Goal: Task Accomplishment & Management: Manage account settings

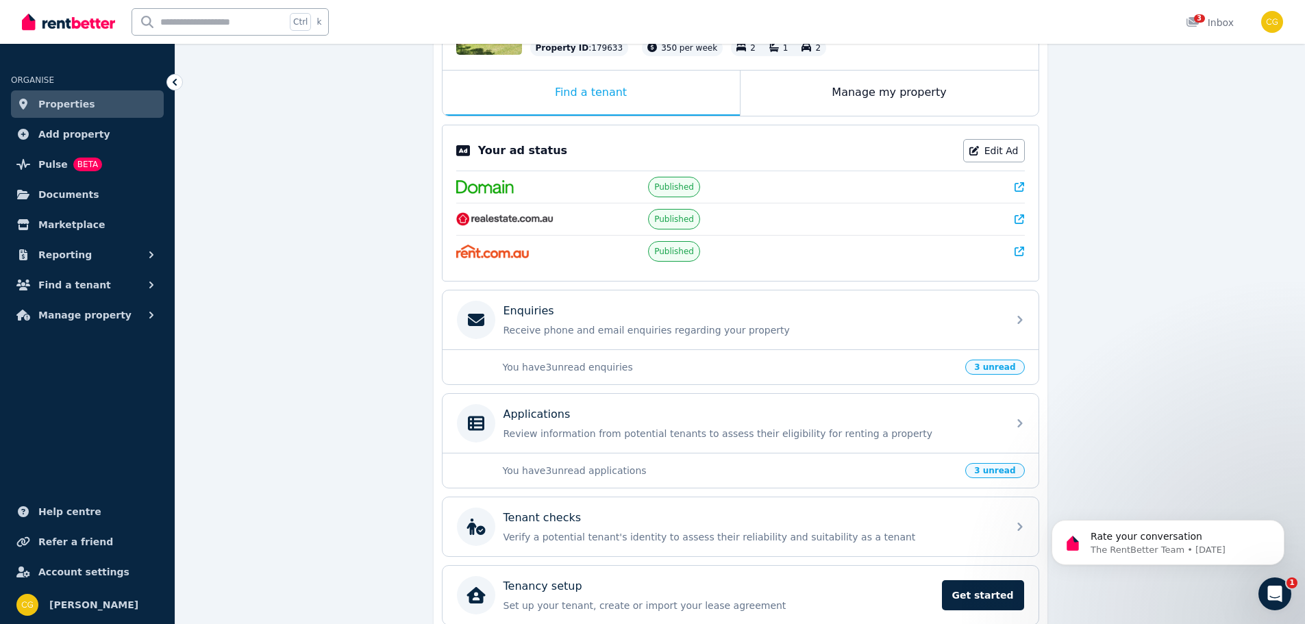
scroll to position [205, 0]
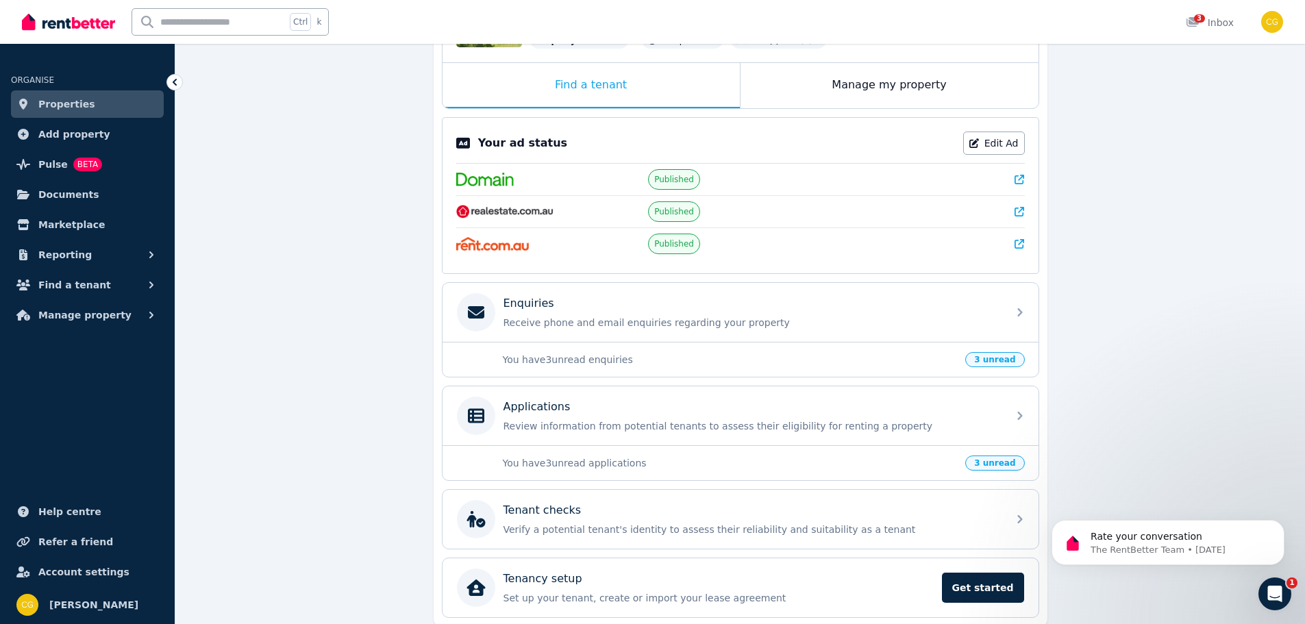
click at [1008, 360] on span "3 unread" at bounding box center [994, 359] width 59 height 15
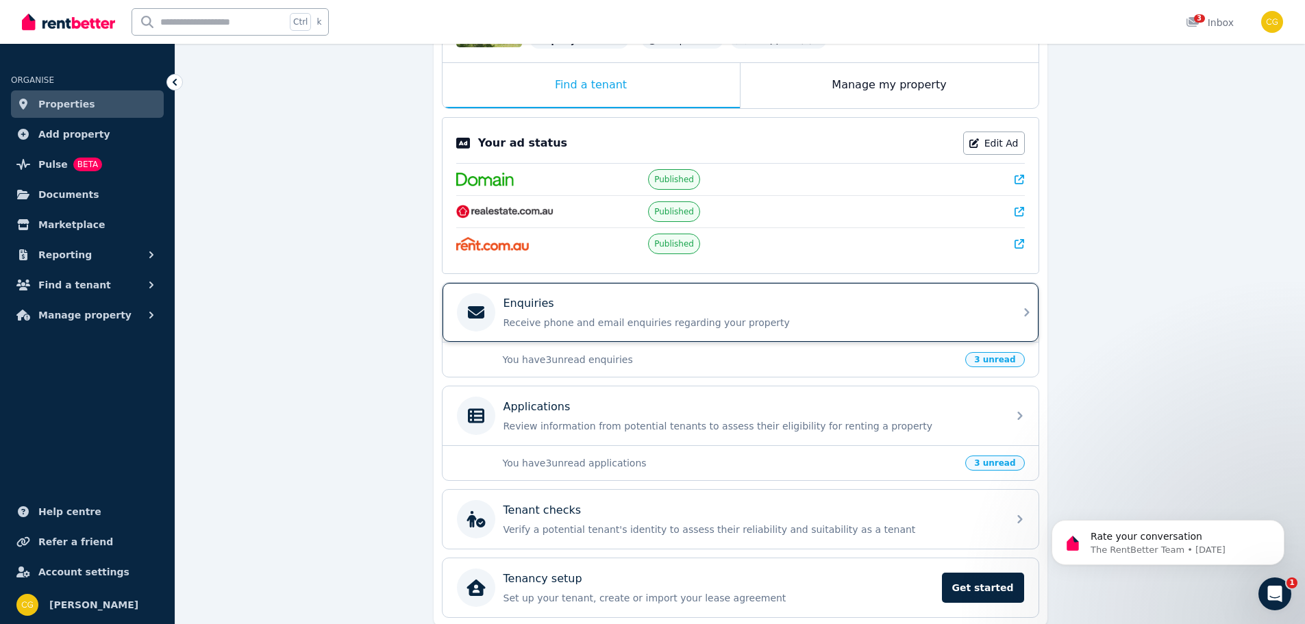
click at [684, 301] on div "Enquiries" at bounding box center [751, 303] width 496 height 16
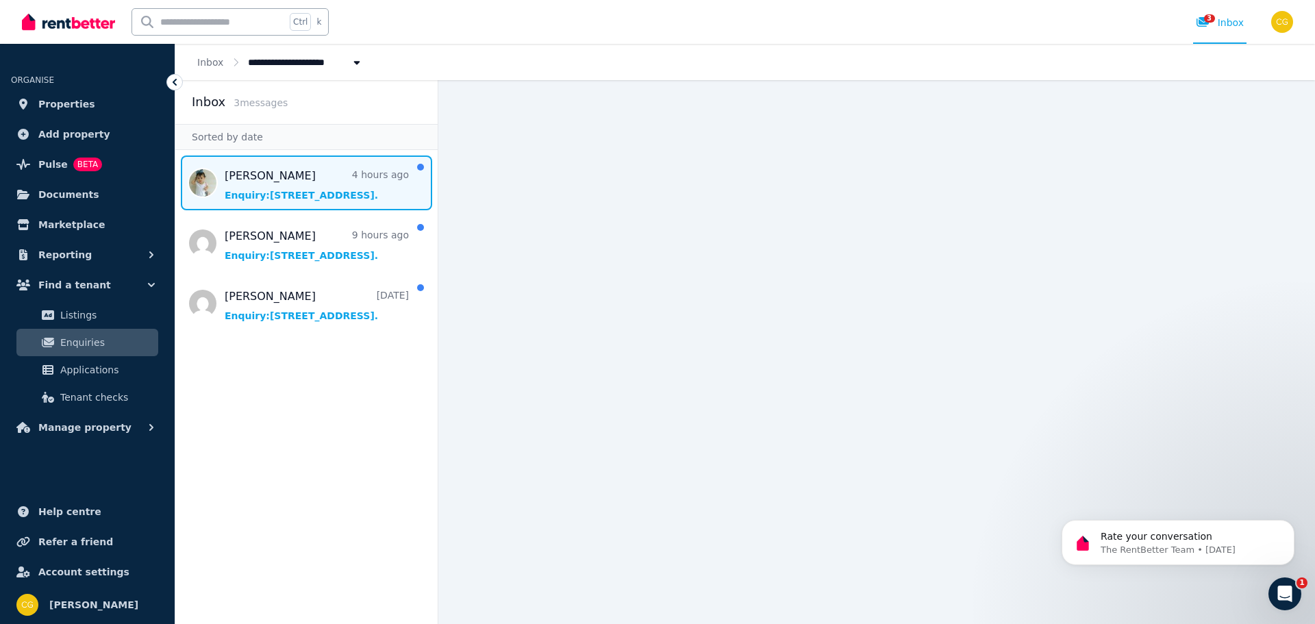
click at [256, 190] on span "Message list" at bounding box center [306, 182] width 262 height 55
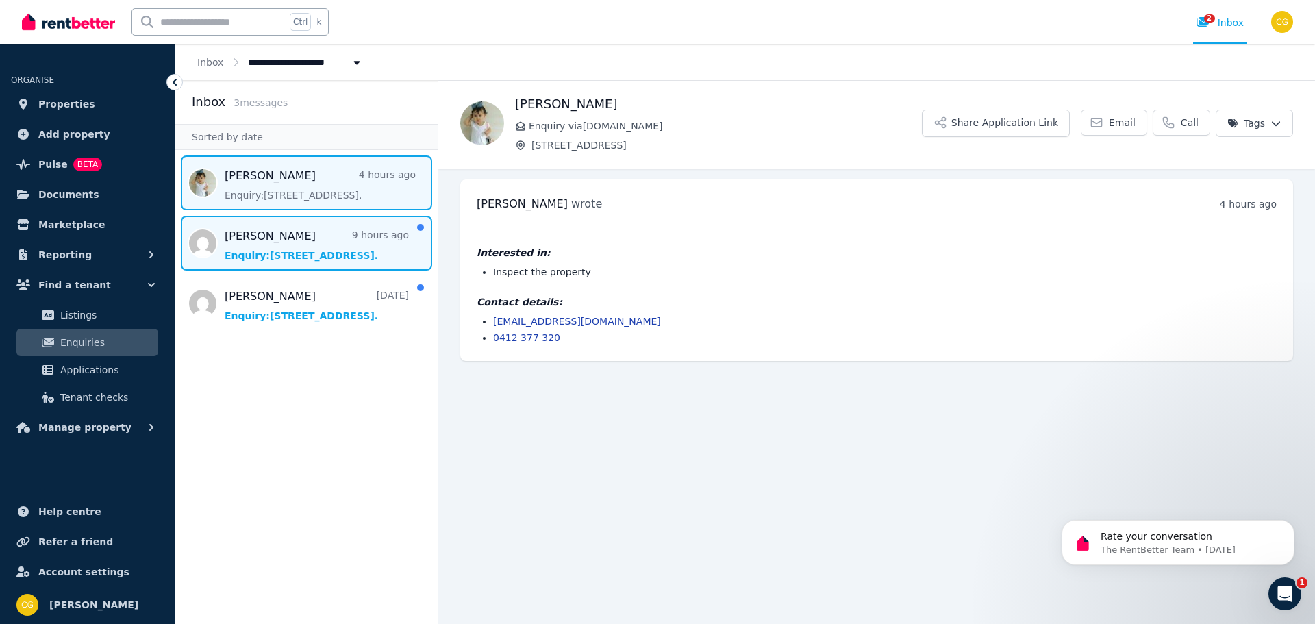
click at [256, 248] on span "Message list" at bounding box center [306, 243] width 262 height 55
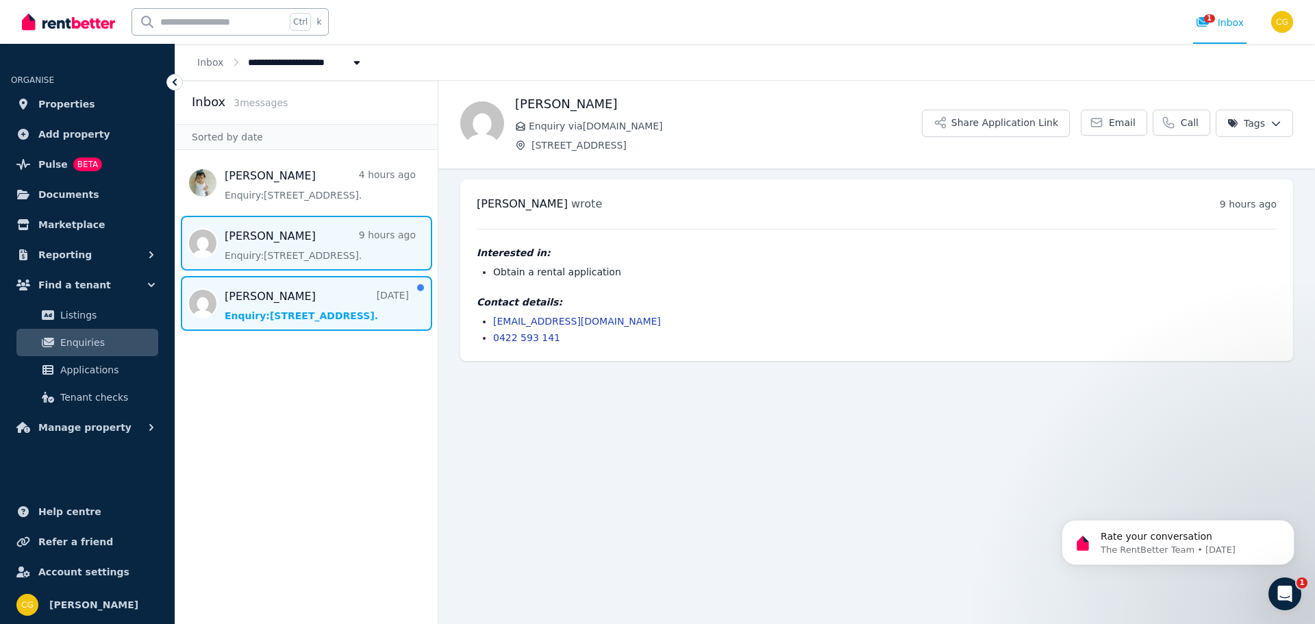
click at [257, 303] on span "Message list" at bounding box center [306, 303] width 262 height 55
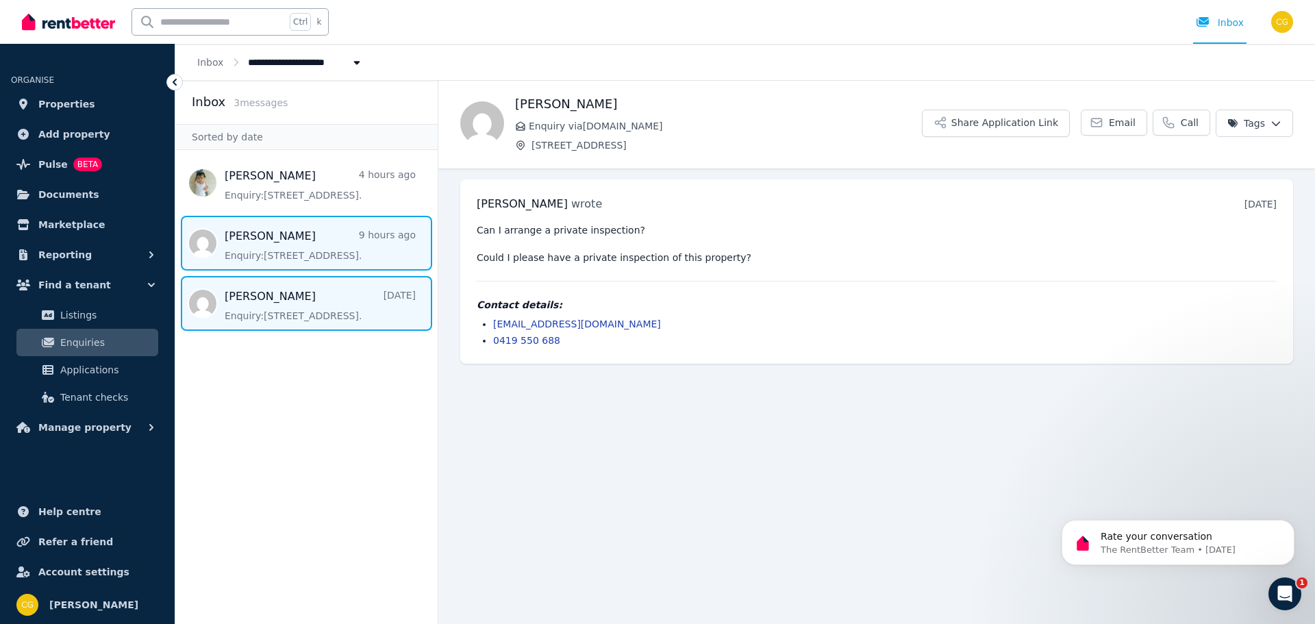
click at [240, 237] on span "Message list" at bounding box center [306, 243] width 262 height 55
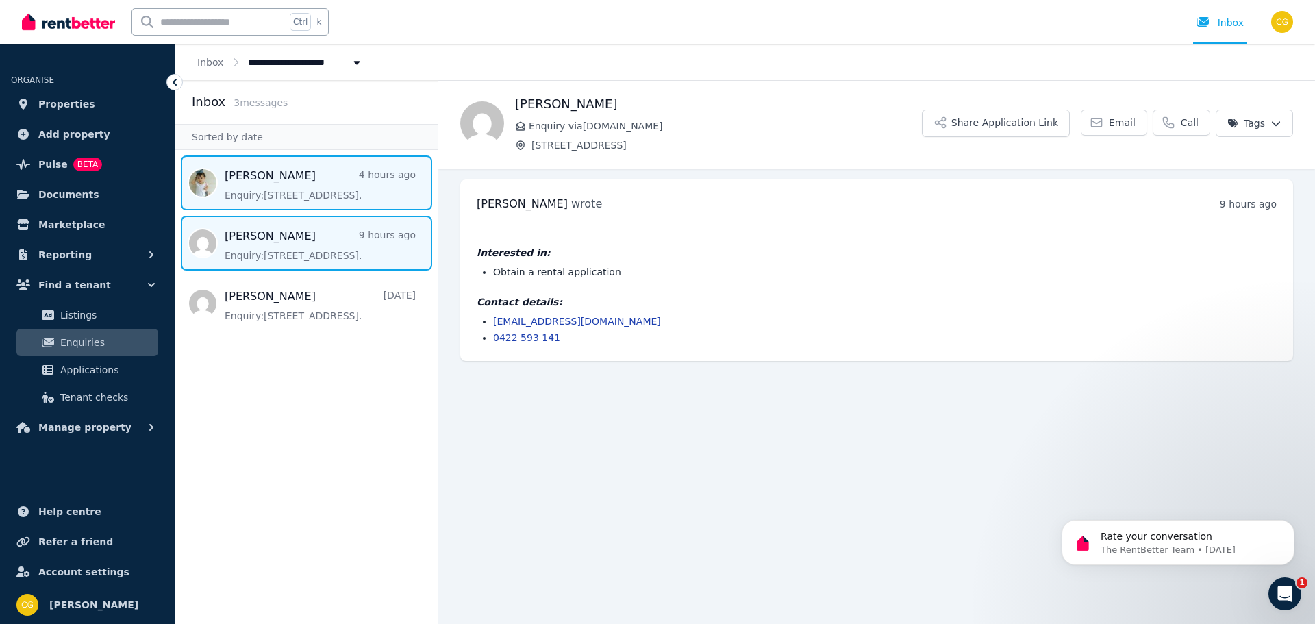
click at [306, 192] on span "Message list" at bounding box center [306, 182] width 262 height 55
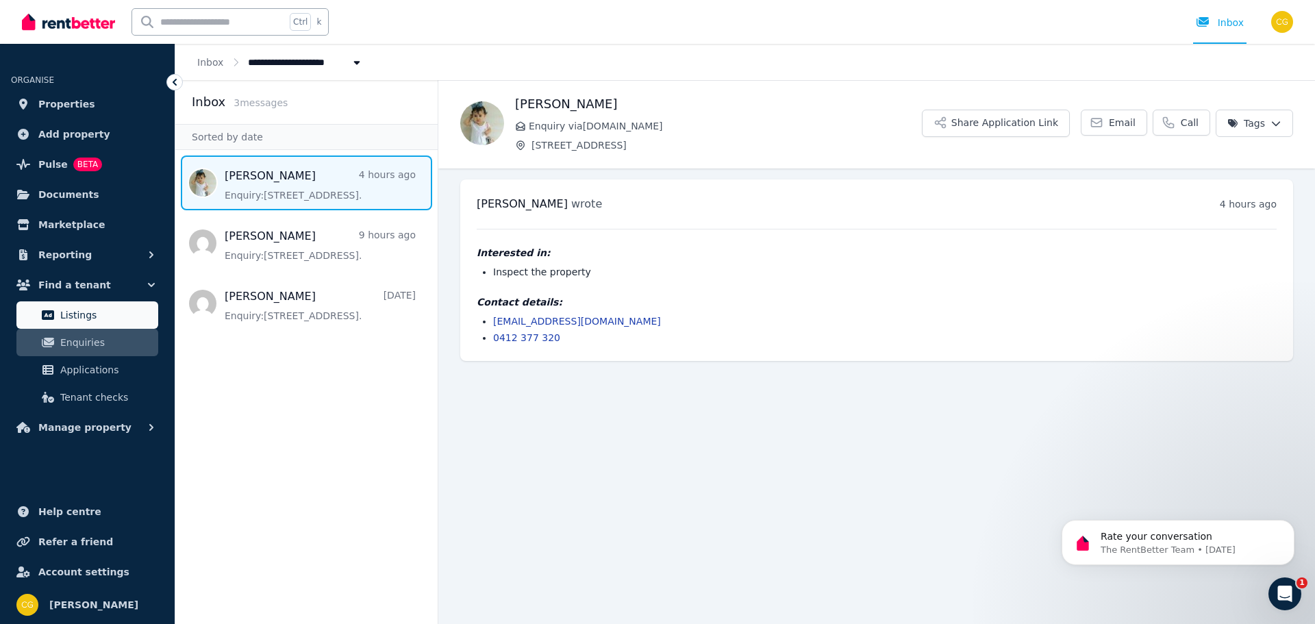
click at [95, 318] on span "Listings" at bounding box center [106, 315] width 92 height 16
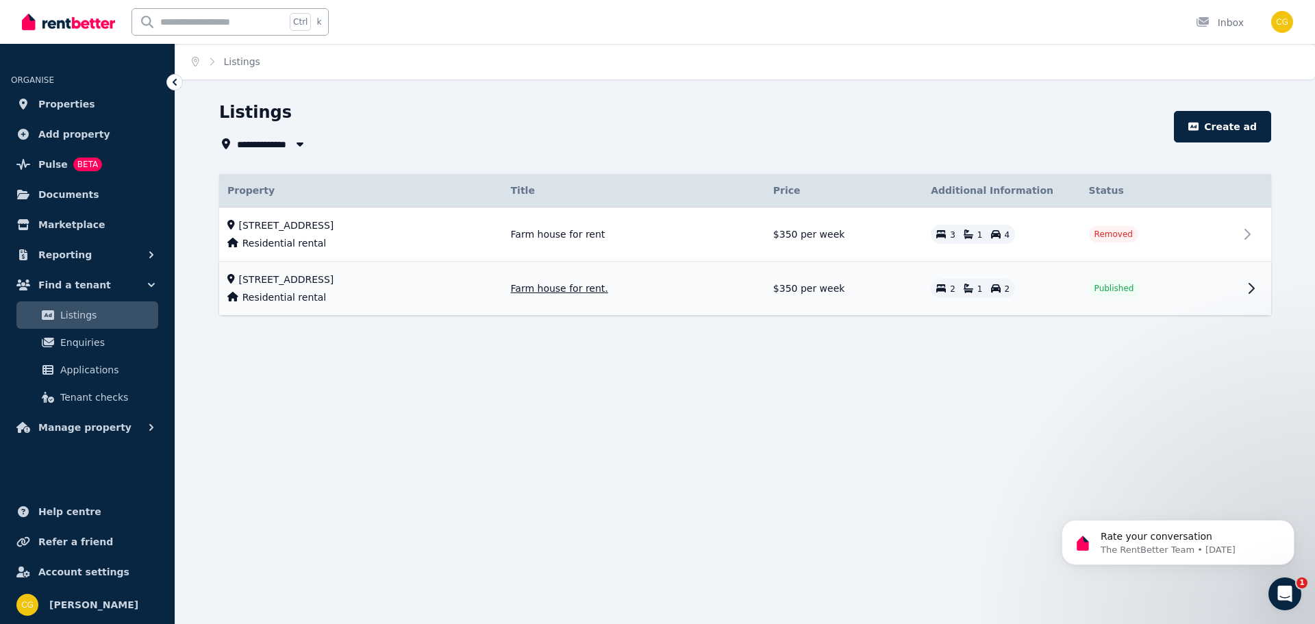
click at [340, 288] on td "[STREET_ADDRESS] Residential rental" at bounding box center [361, 289] width 284 height 54
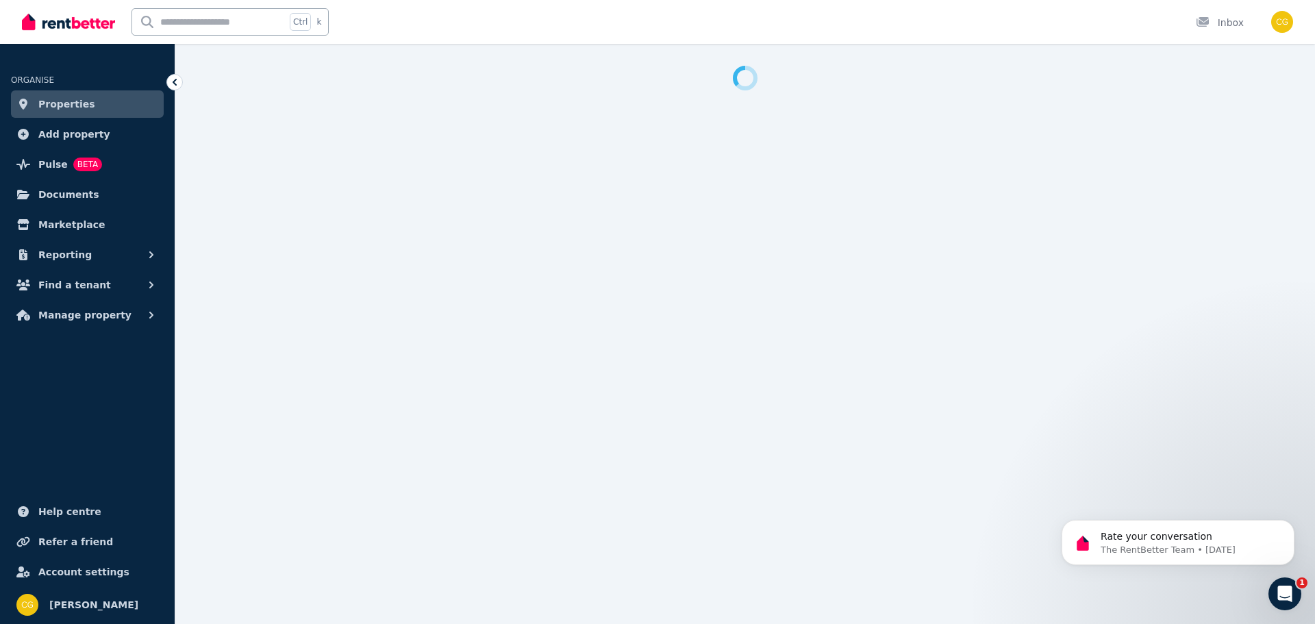
select select "***"
select select "**********"
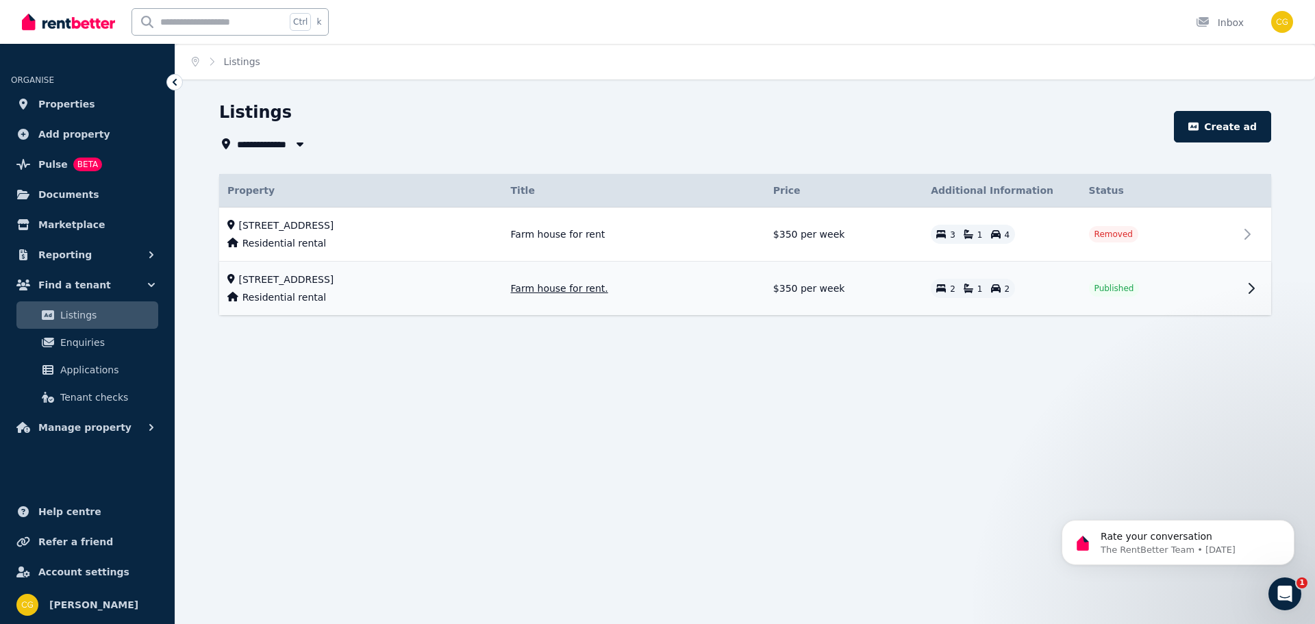
click at [1252, 286] on icon at bounding box center [1251, 289] width 5 height 10
select select "***"
select select "**********"
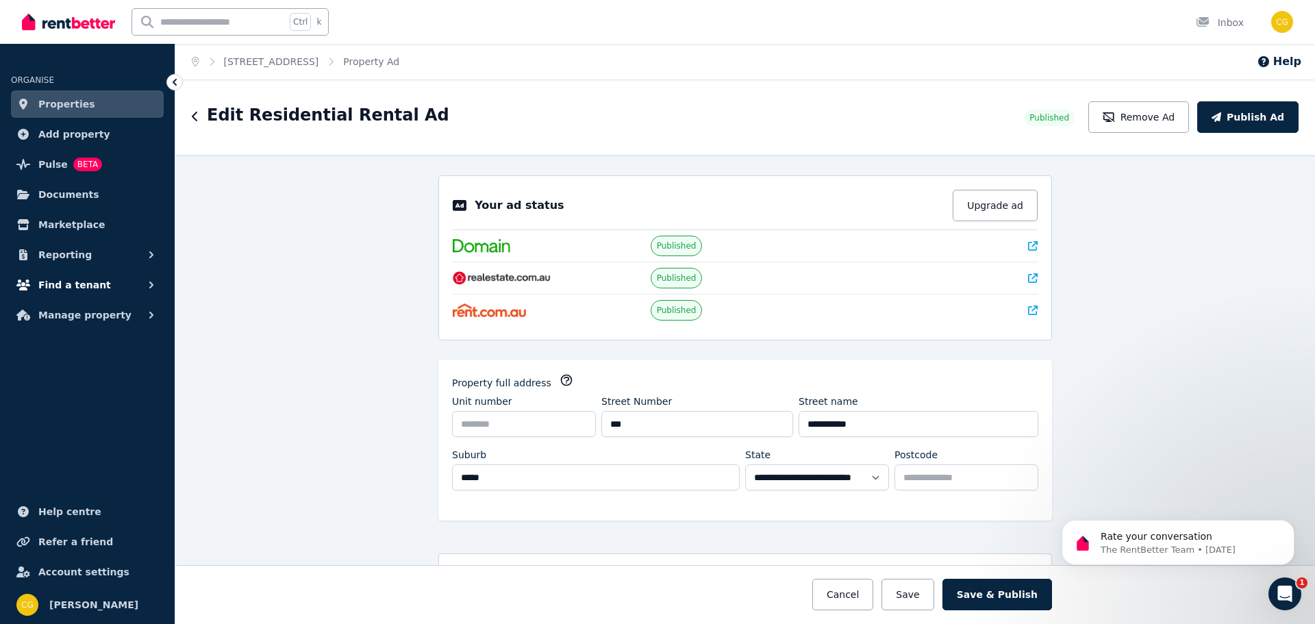
click at [66, 284] on span "Find a tenant" at bounding box center [74, 285] width 73 height 16
click at [72, 314] on span "Listings" at bounding box center [106, 315] width 92 height 16
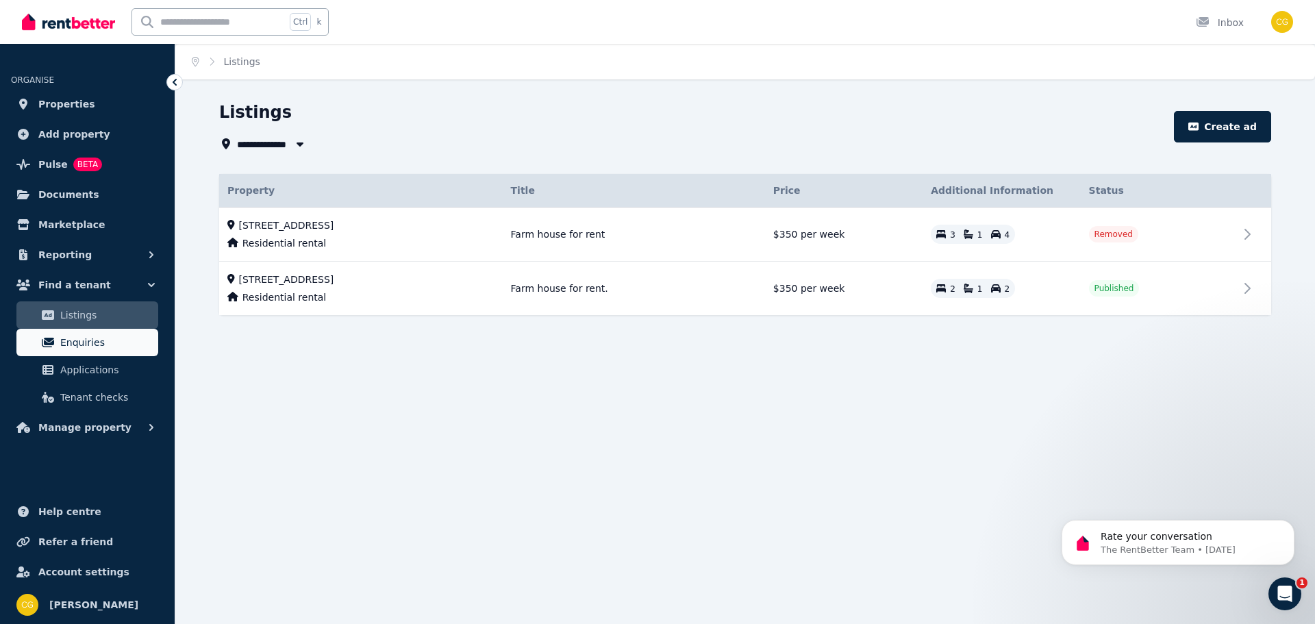
click at [77, 344] on span "Enquiries" at bounding box center [106, 342] width 92 height 16
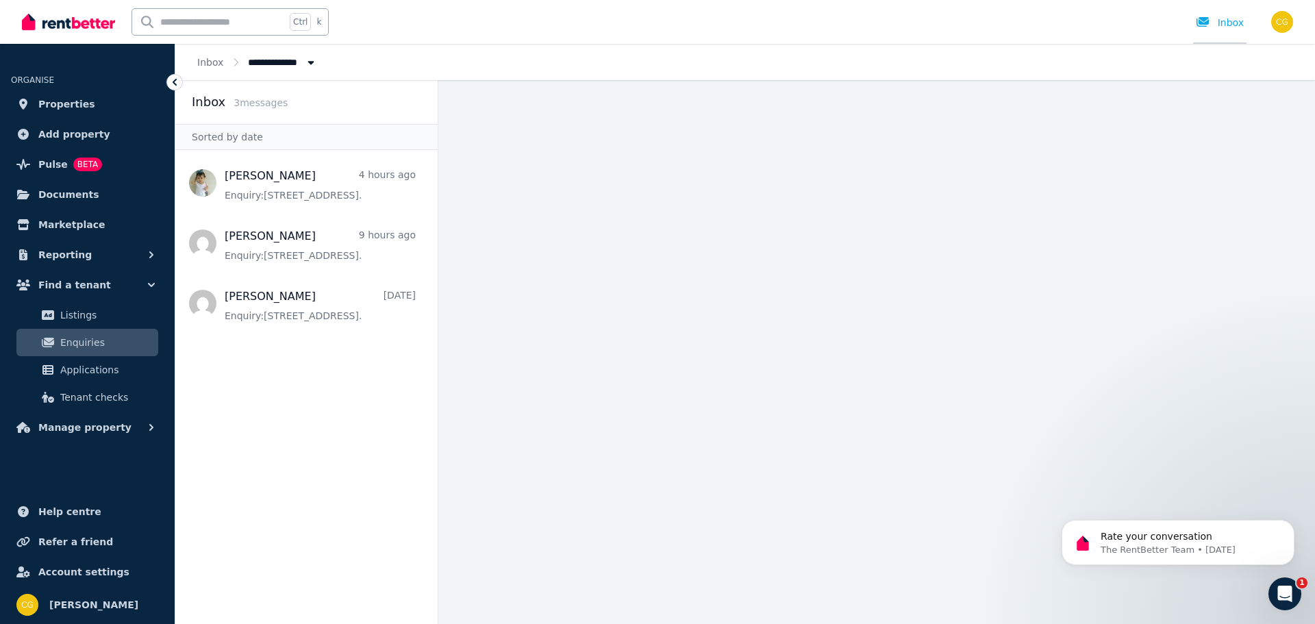
click at [1232, 22] on div "Inbox" at bounding box center [1220, 23] width 48 height 14
click at [1275, 592] on icon "Open Intercom Messenger" at bounding box center [1283, 592] width 23 height 23
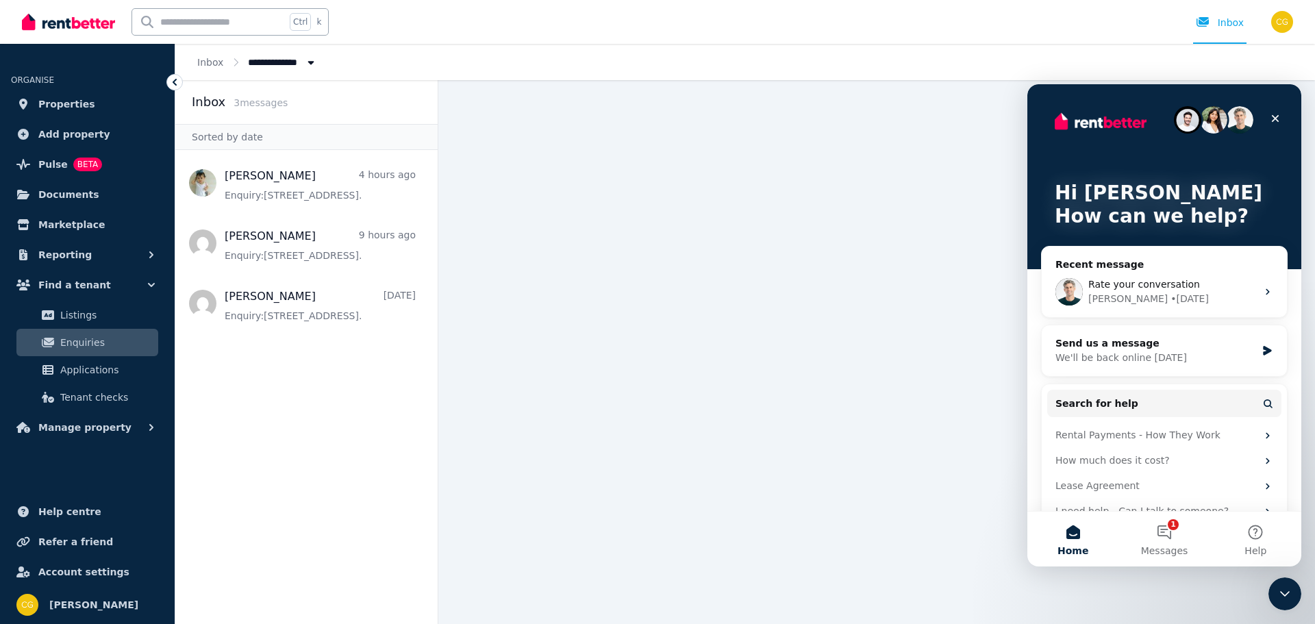
click at [699, 440] on main at bounding box center [876, 352] width 877 height 544
click at [1276, 118] on icon "Close" at bounding box center [1276, 119] width 8 height 8
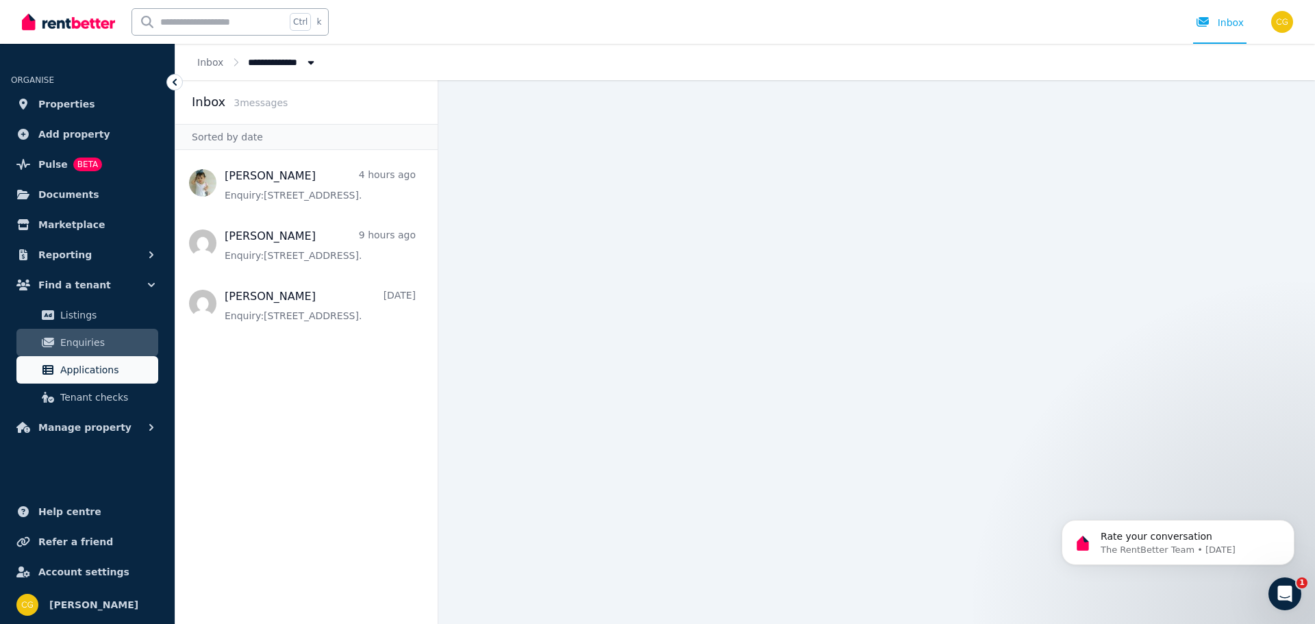
click at [99, 370] on span "Applications" at bounding box center [106, 370] width 92 height 16
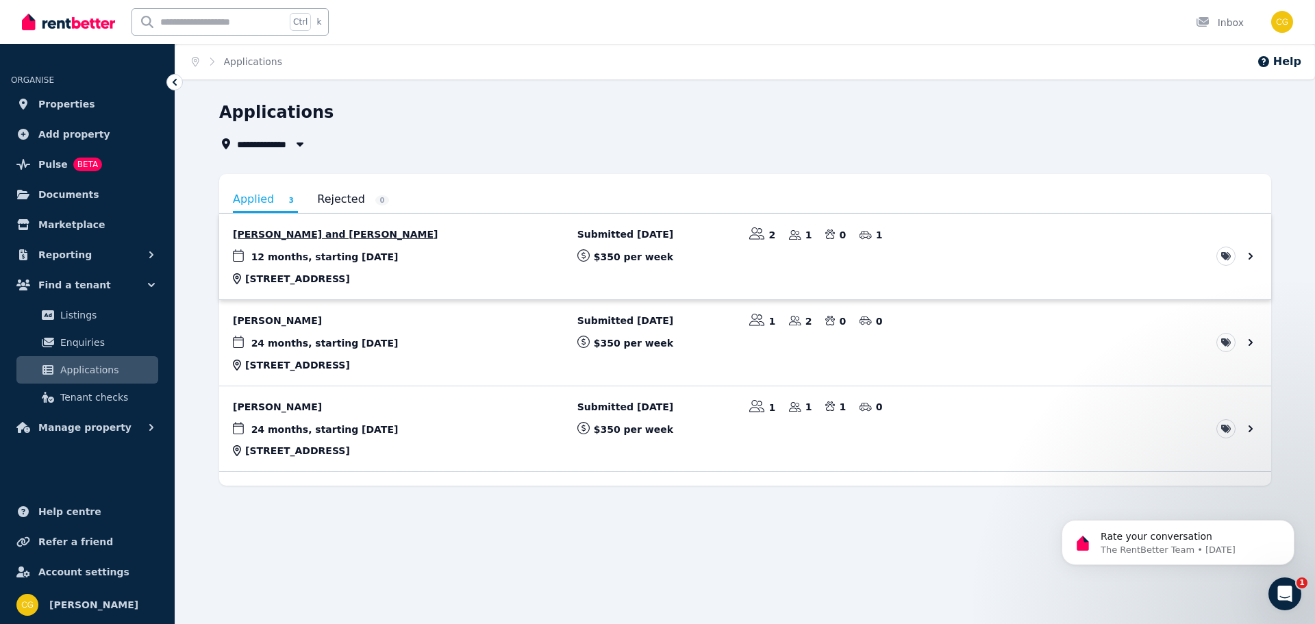
click at [1253, 252] on link "View application: Elise Holt and Jack Caley" at bounding box center [745, 257] width 1052 height 86
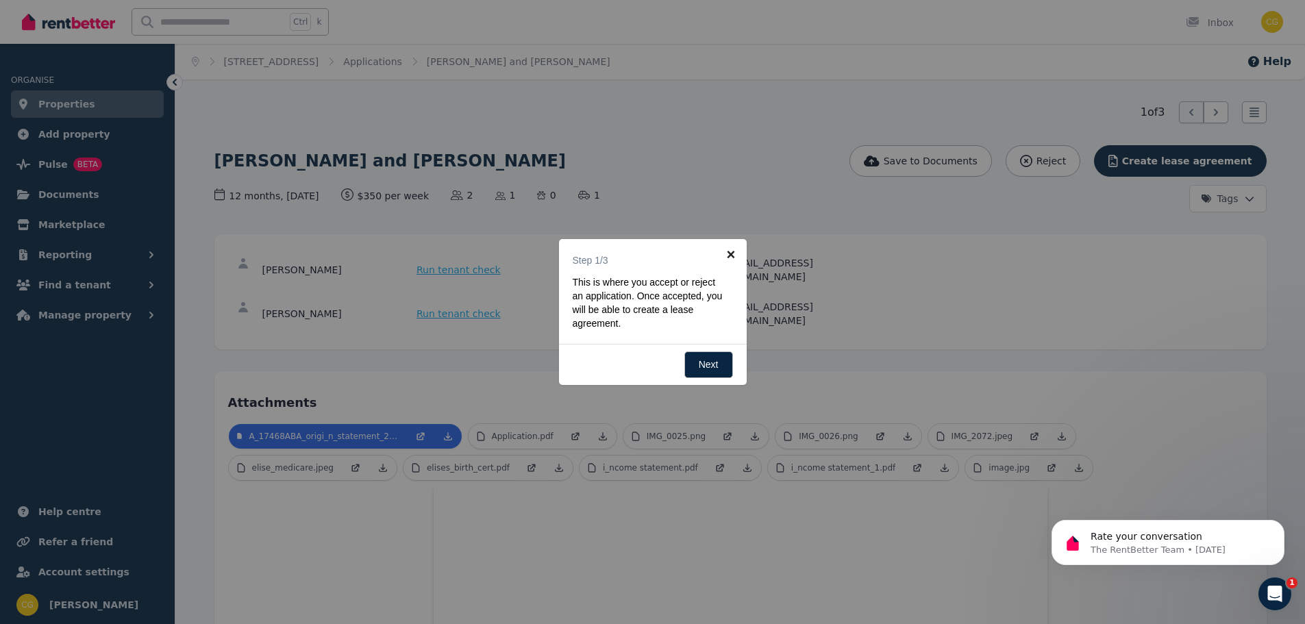
click at [731, 250] on link "×" at bounding box center [731, 254] width 31 height 31
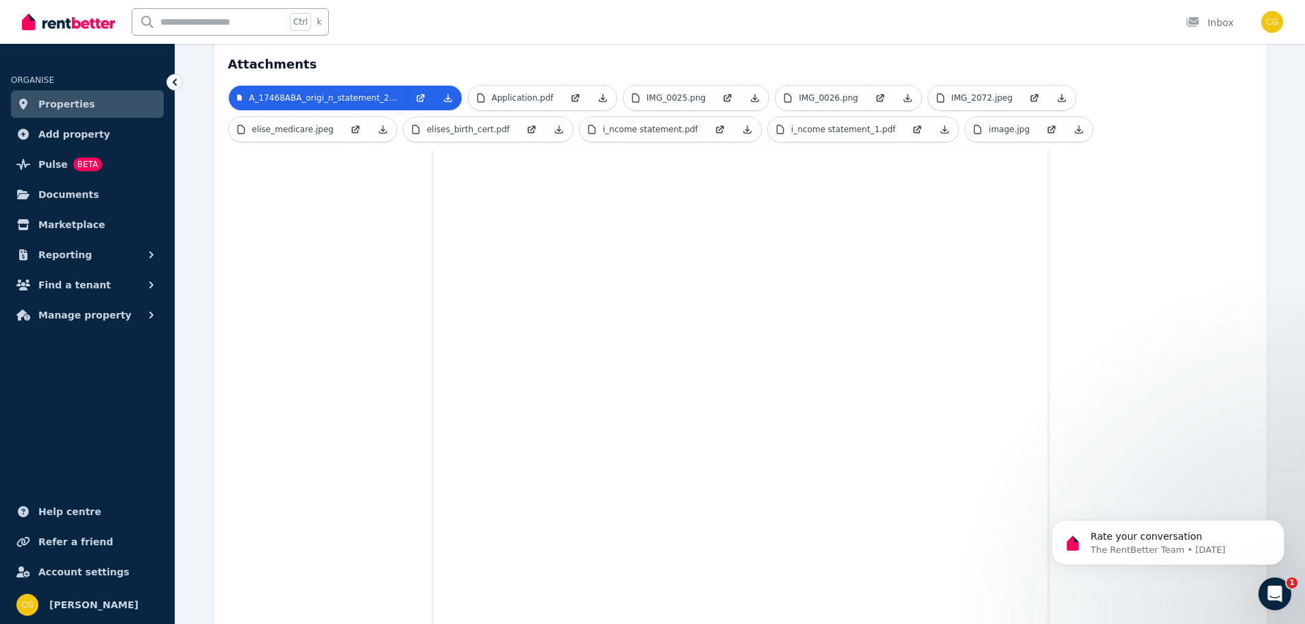
scroll to position [68, 0]
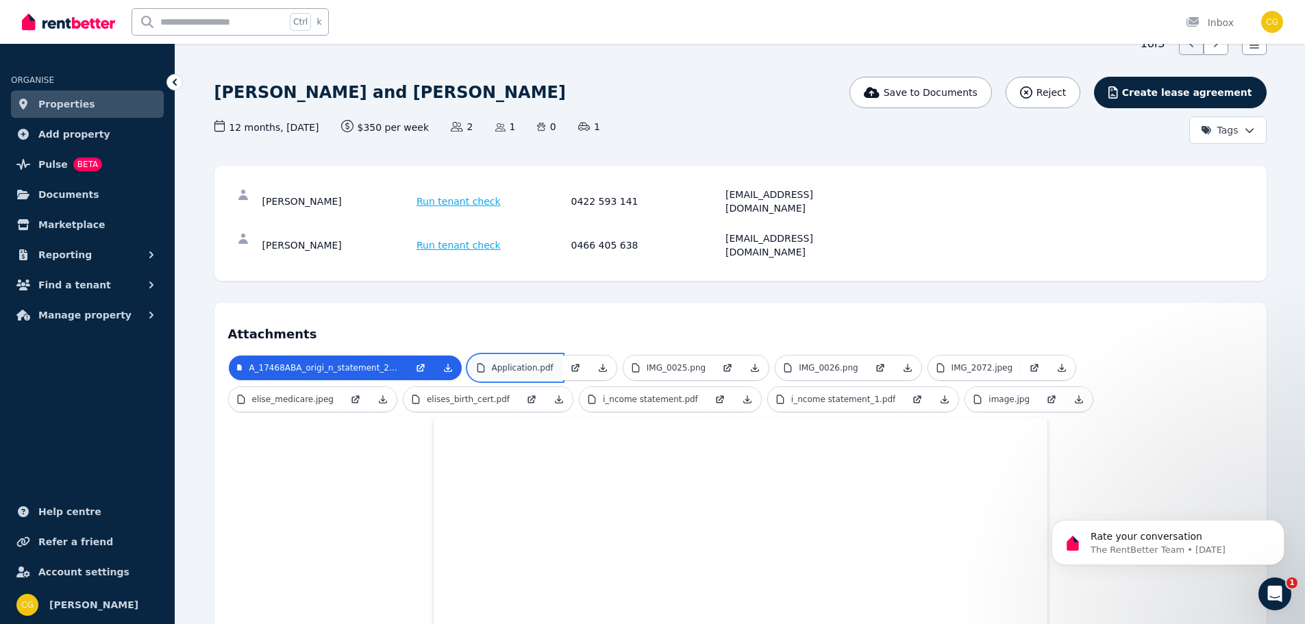
click at [515, 362] on p "Application.pdf" at bounding box center [523, 367] width 62 height 11
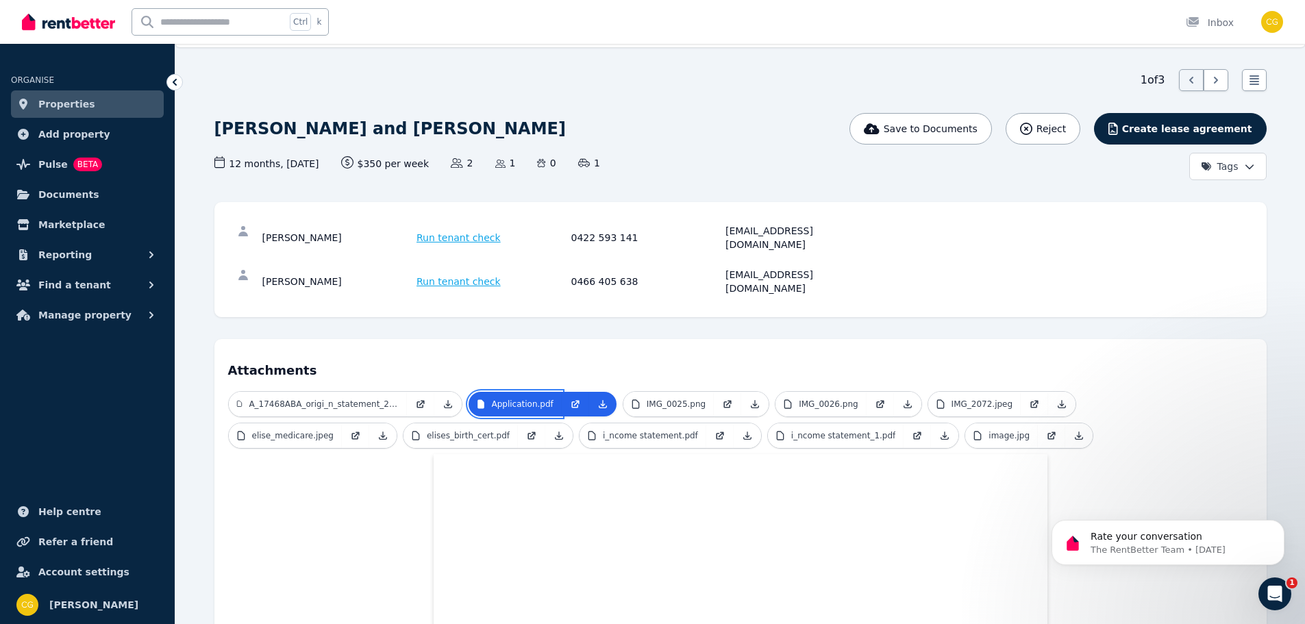
scroll to position [0, 0]
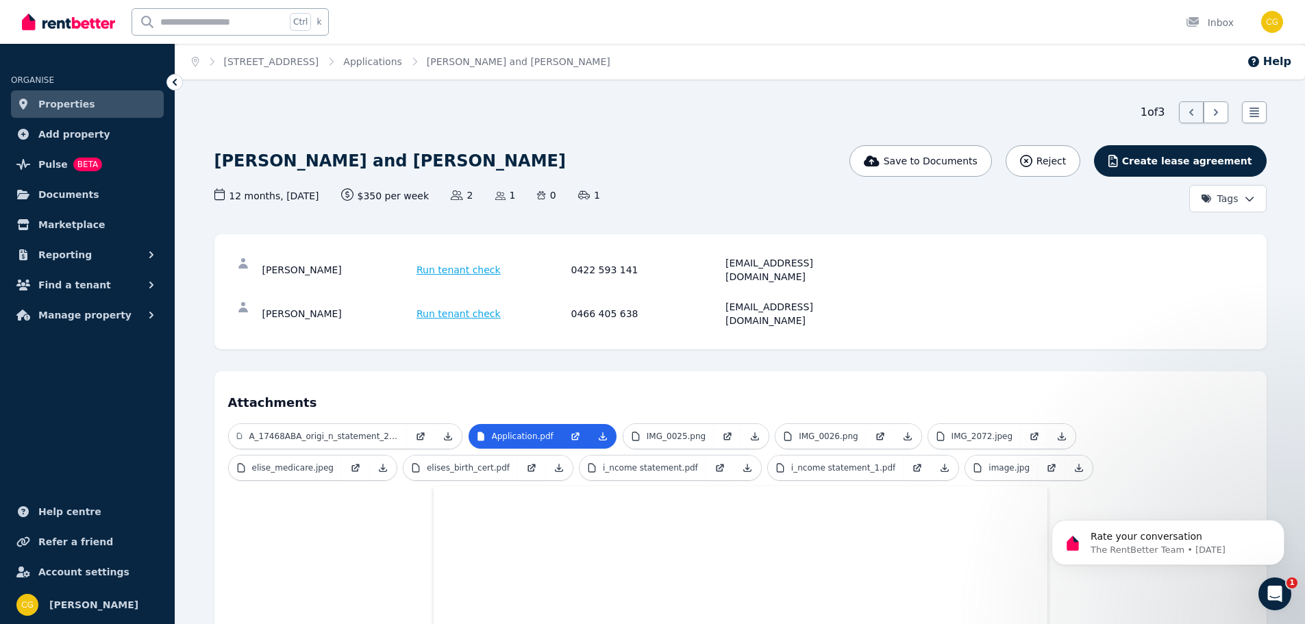
click at [460, 307] on span "Run tenant check" at bounding box center [458, 314] width 84 height 14
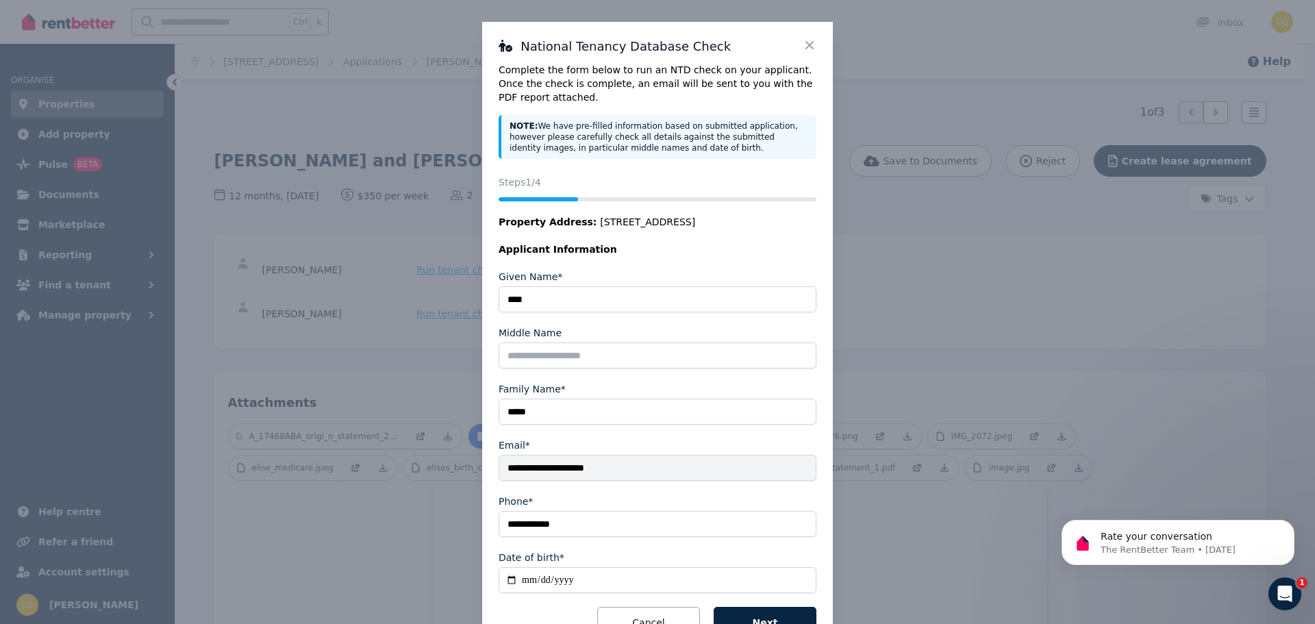
click at [804, 44] on icon at bounding box center [810, 45] width 14 height 14
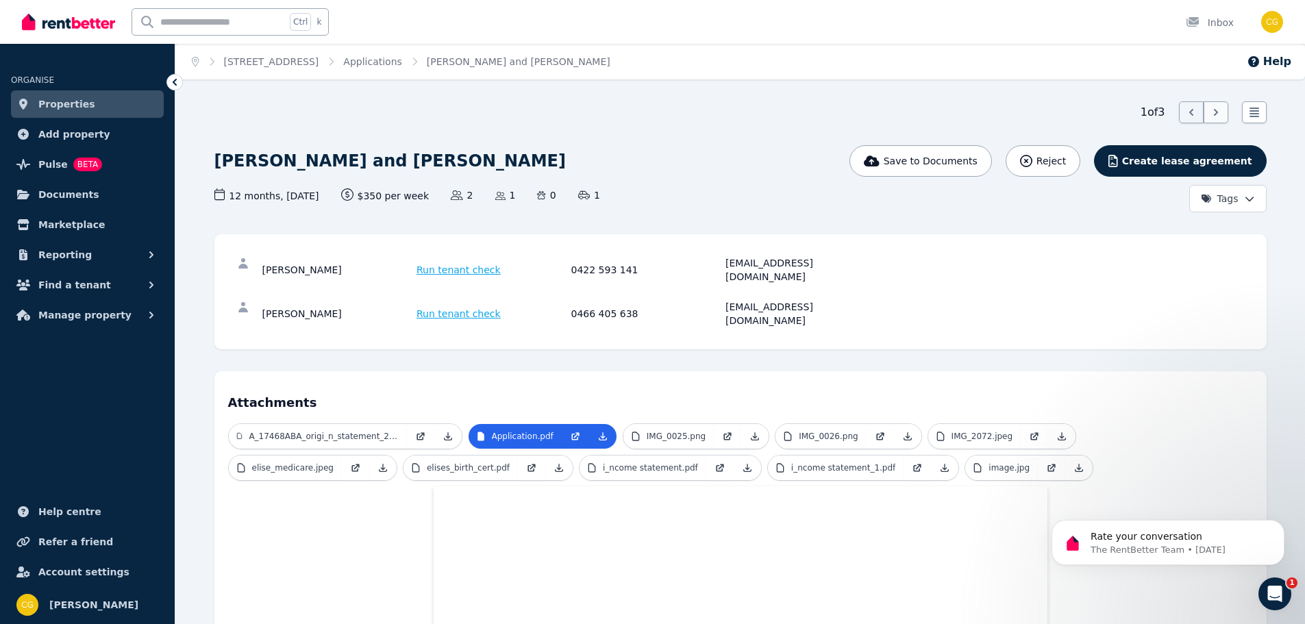
click at [1221, 110] on icon at bounding box center [1216, 112] width 14 height 14
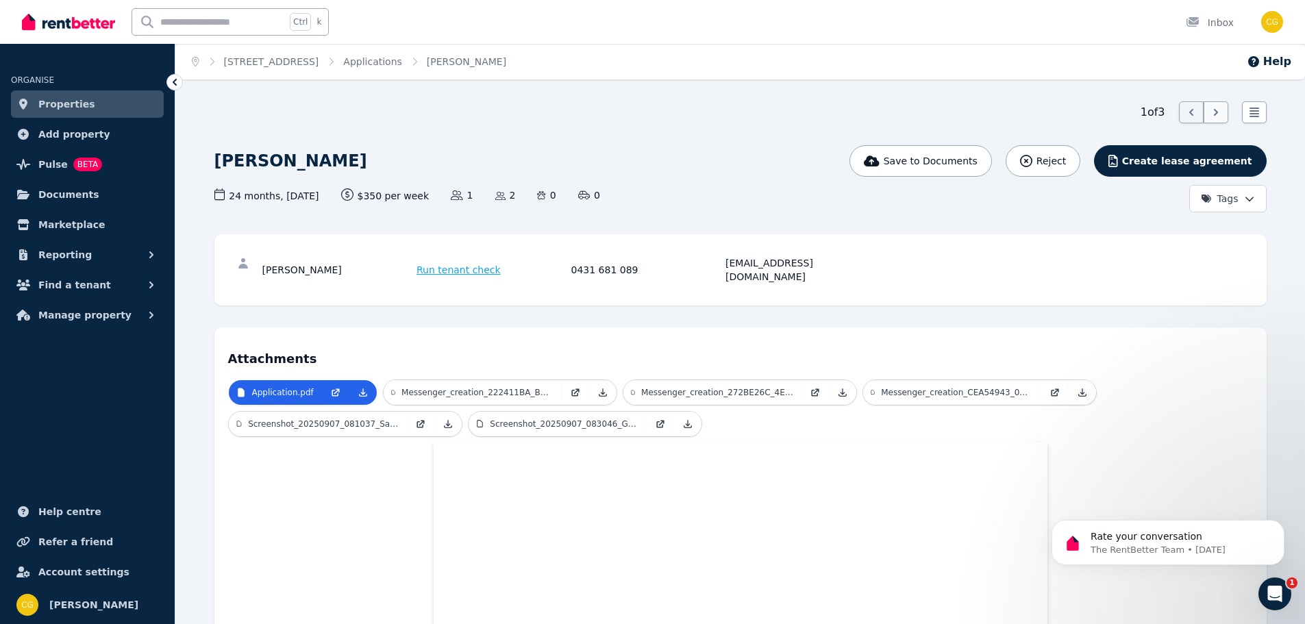
click at [1220, 114] on icon at bounding box center [1216, 112] width 14 height 14
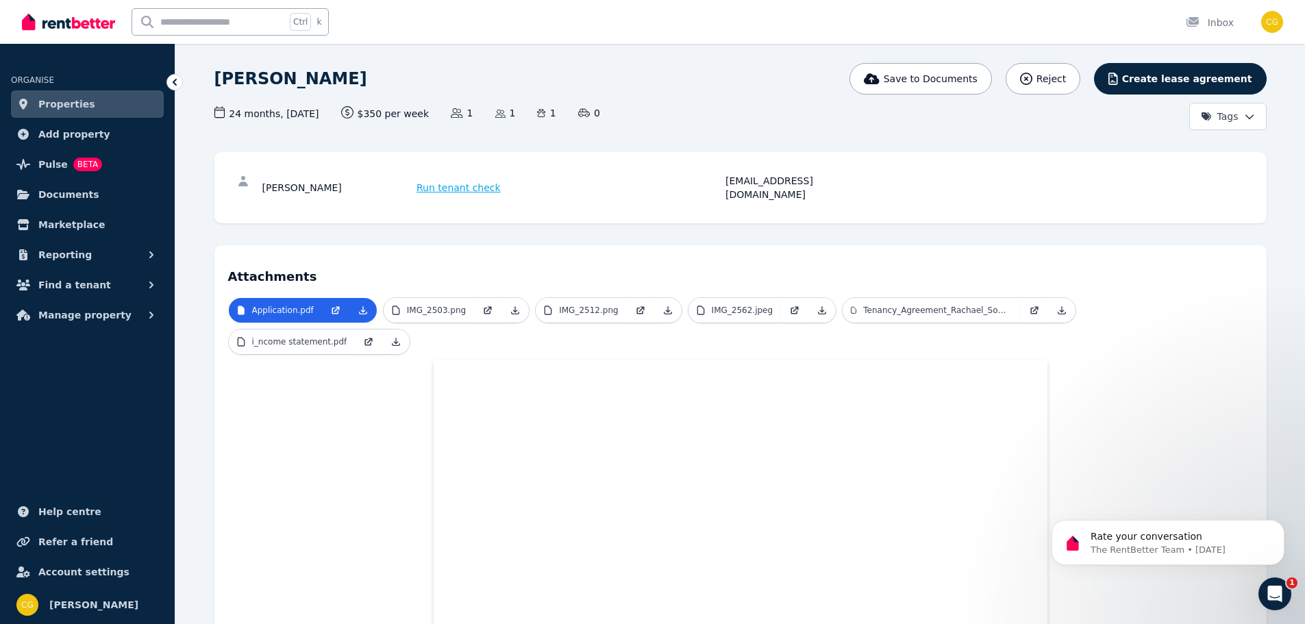
scroll to position [68, 0]
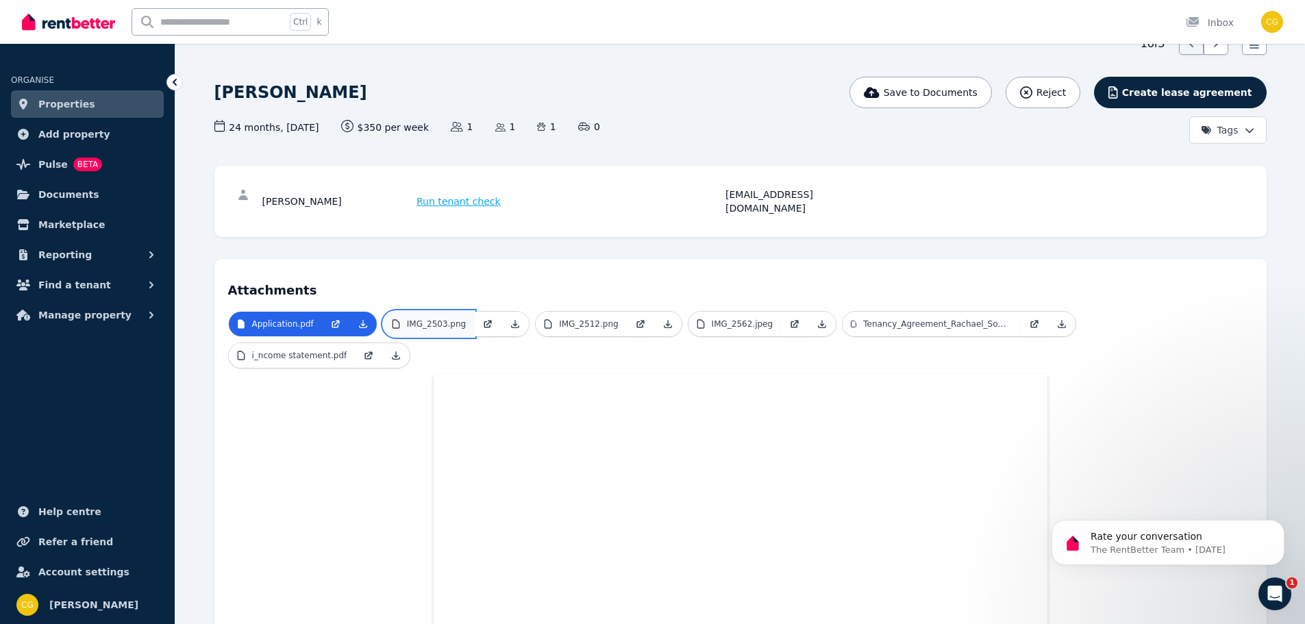
click at [430, 318] on p "IMG_2503.png" at bounding box center [436, 323] width 59 height 11
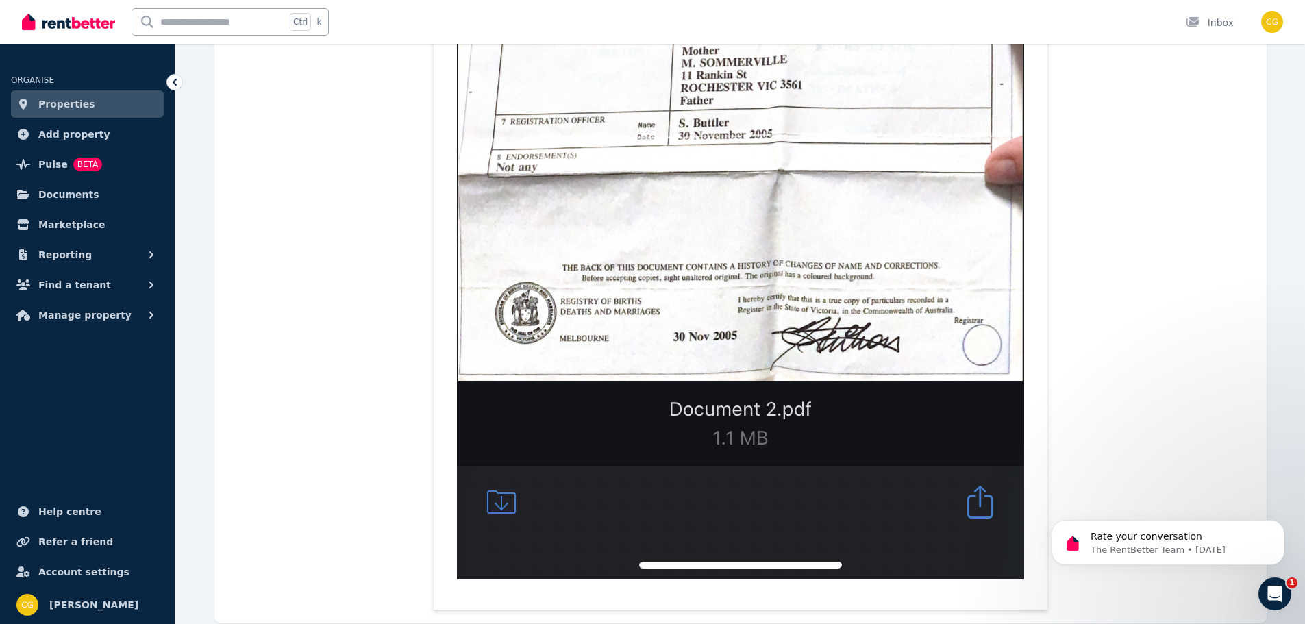
scroll to position [1097, 0]
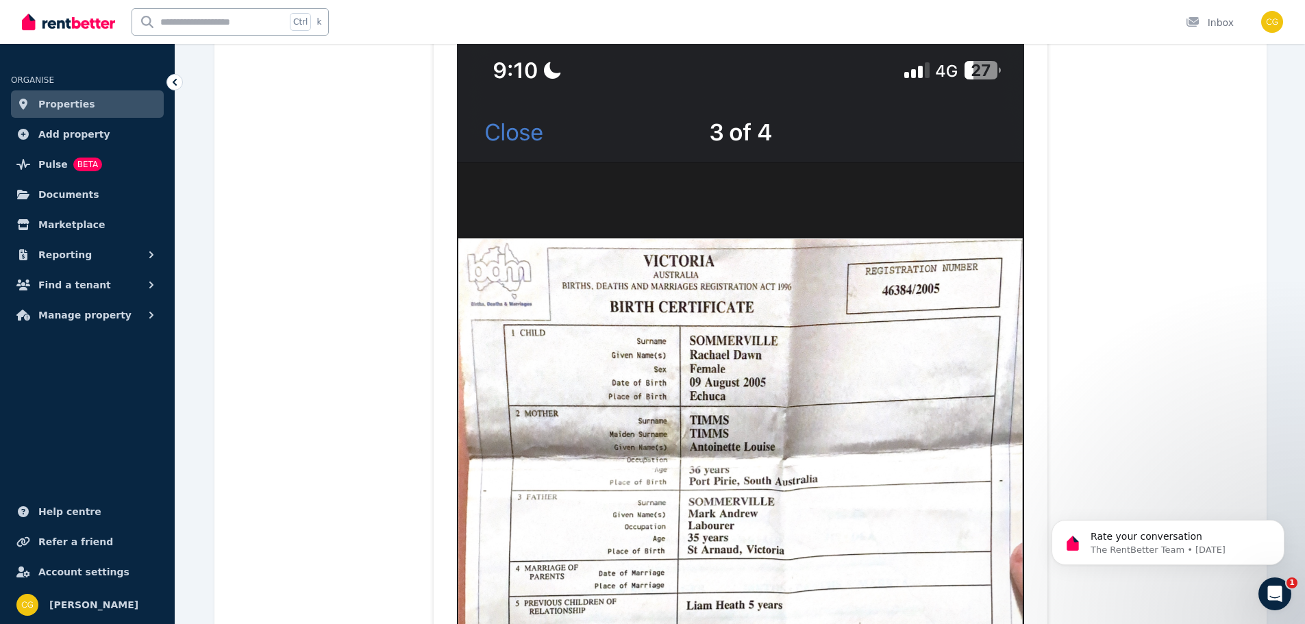
scroll to position [69, 0]
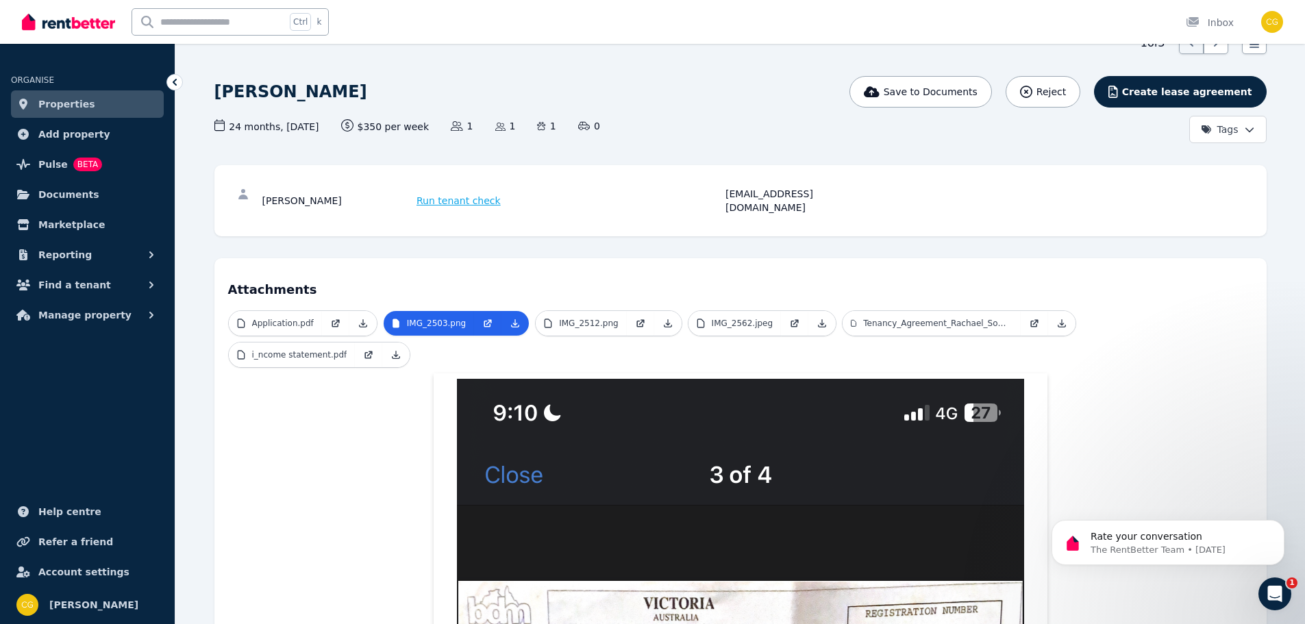
click at [610, 311] on link "IMG_2512.png" at bounding box center [581, 323] width 90 height 25
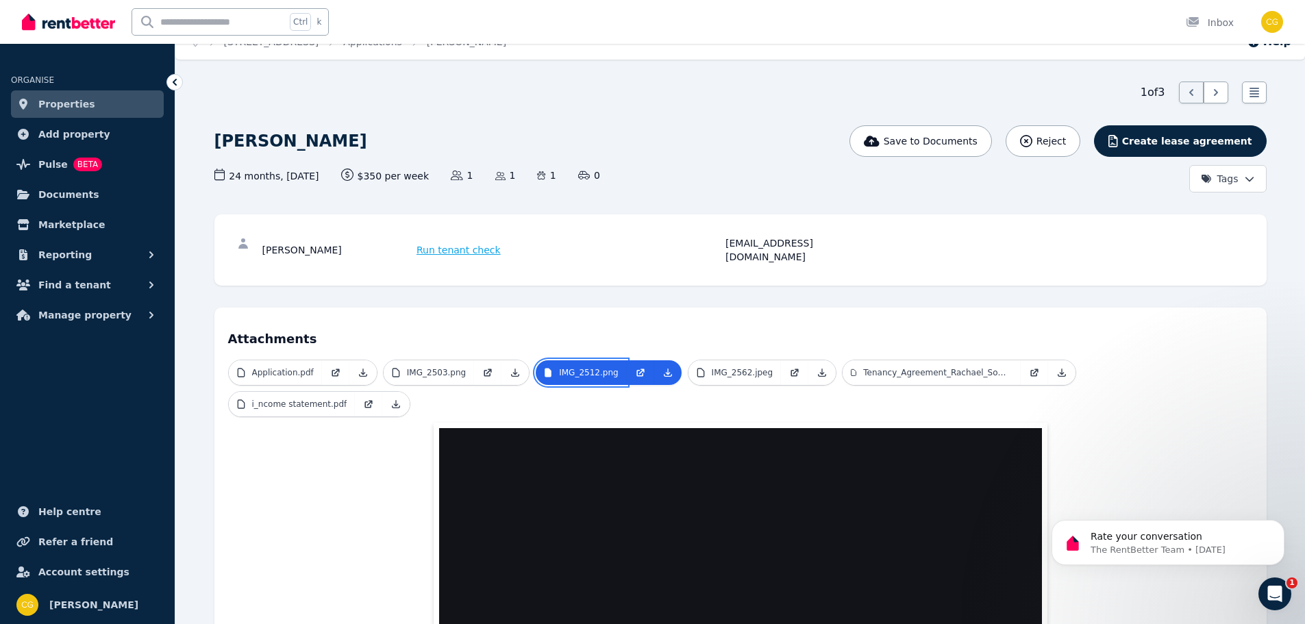
scroll to position [1, 0]
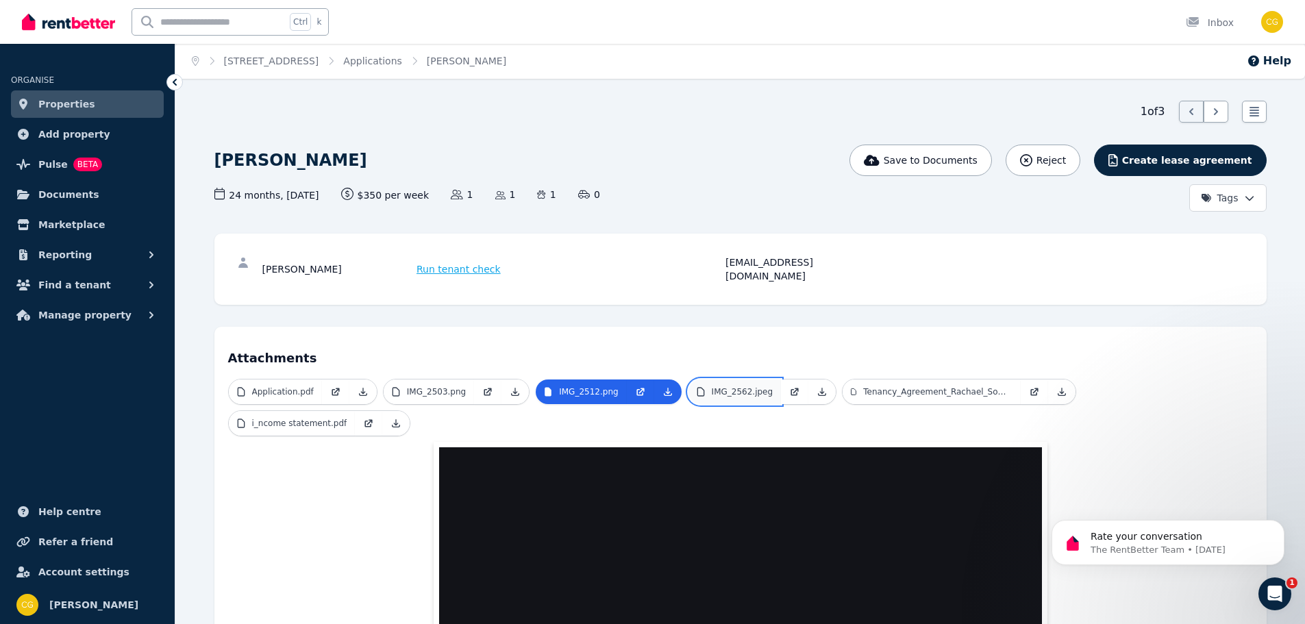
click at [721, 386] on p "IMG_2562.jpeg" at bounding box center [743, 391] width 62 height 11
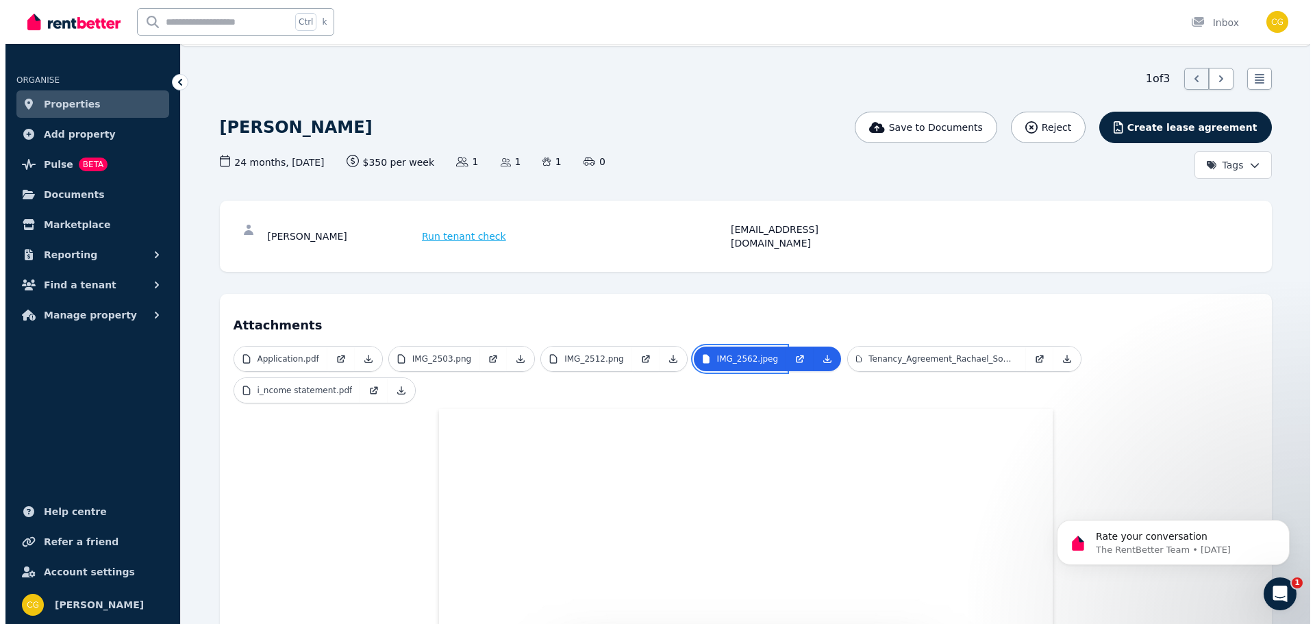
scroll to position [0, 0]
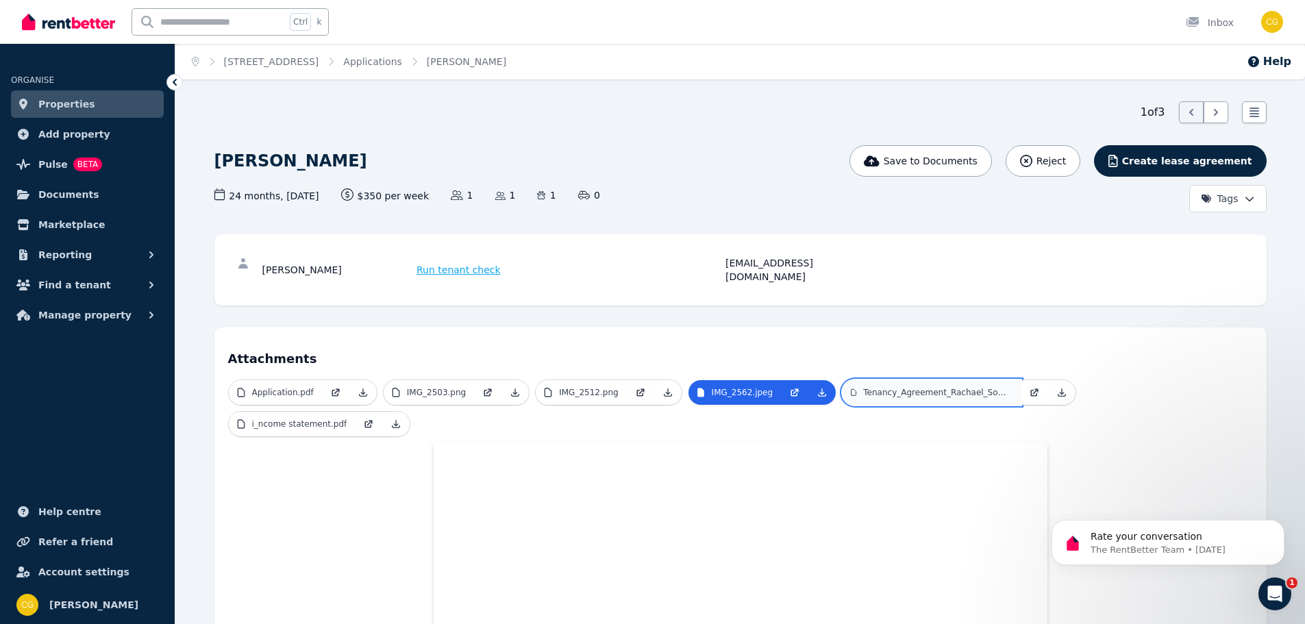
click at [920, 387] on p "Tenancy_Agreement_Rachael_Sommerville_.pdf" at bounding box center [937, 392] width 149 height 11
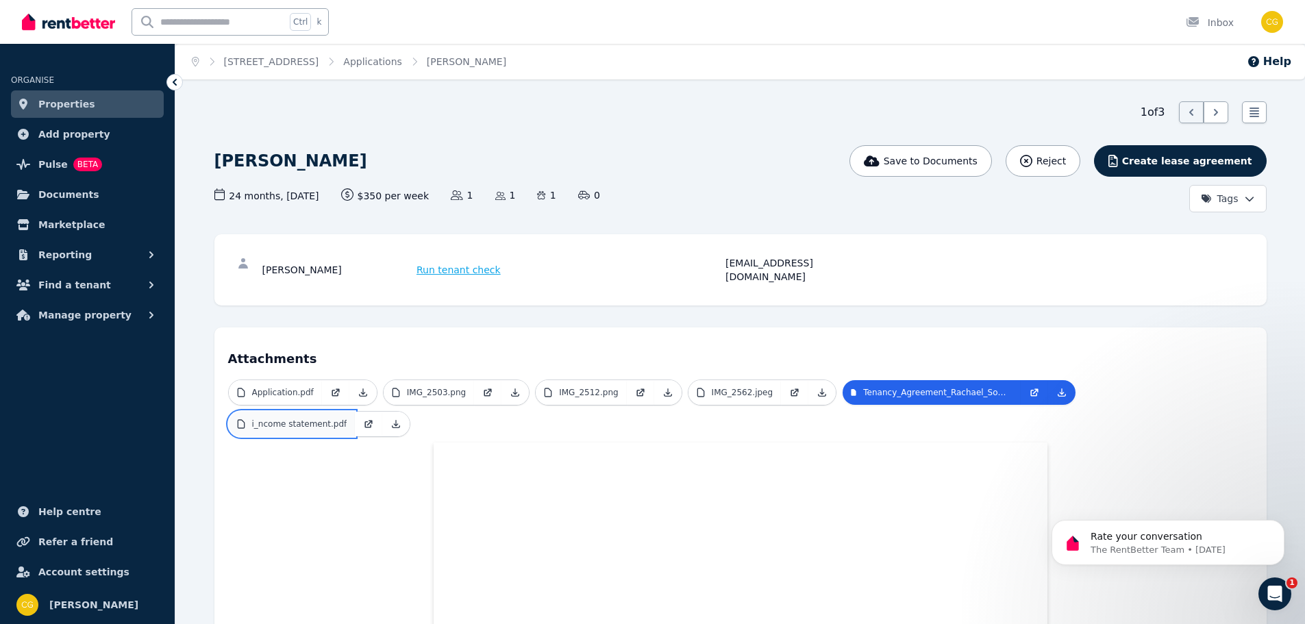
click at [347, 418] on p "i_ncome statement.pdf" at bounding box center [299, 423] width 95 height 11
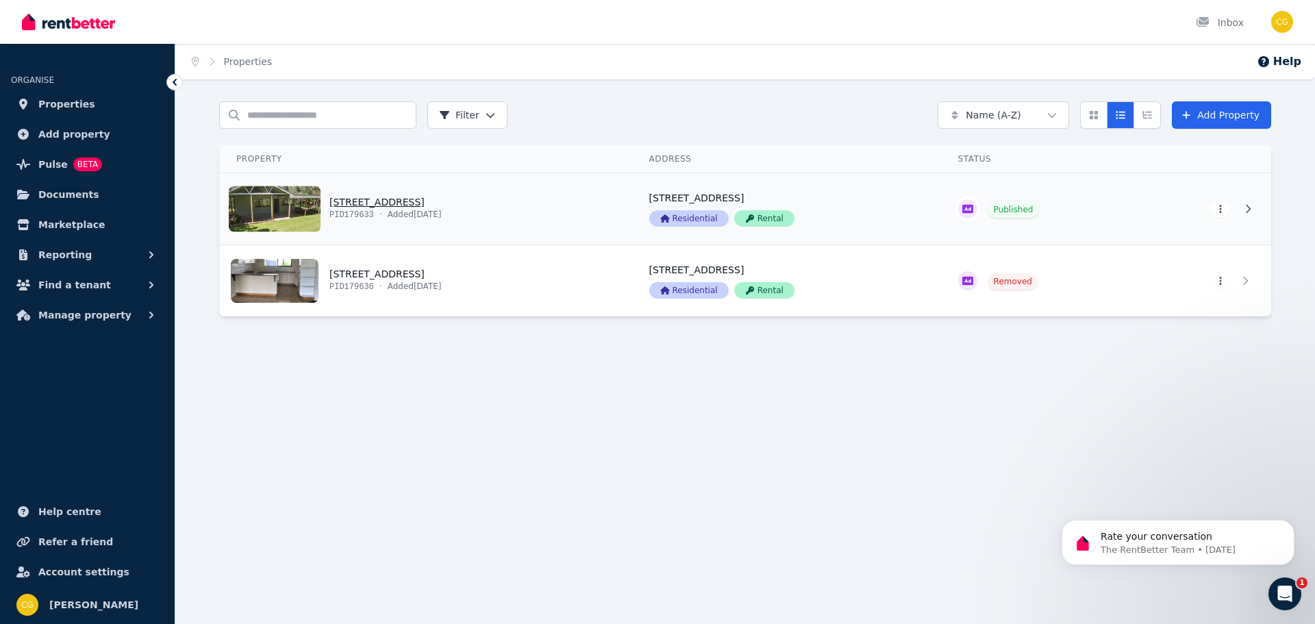
click at [489, 221] on link "View property details" at bounding box center [426, 208] width 413 height 71
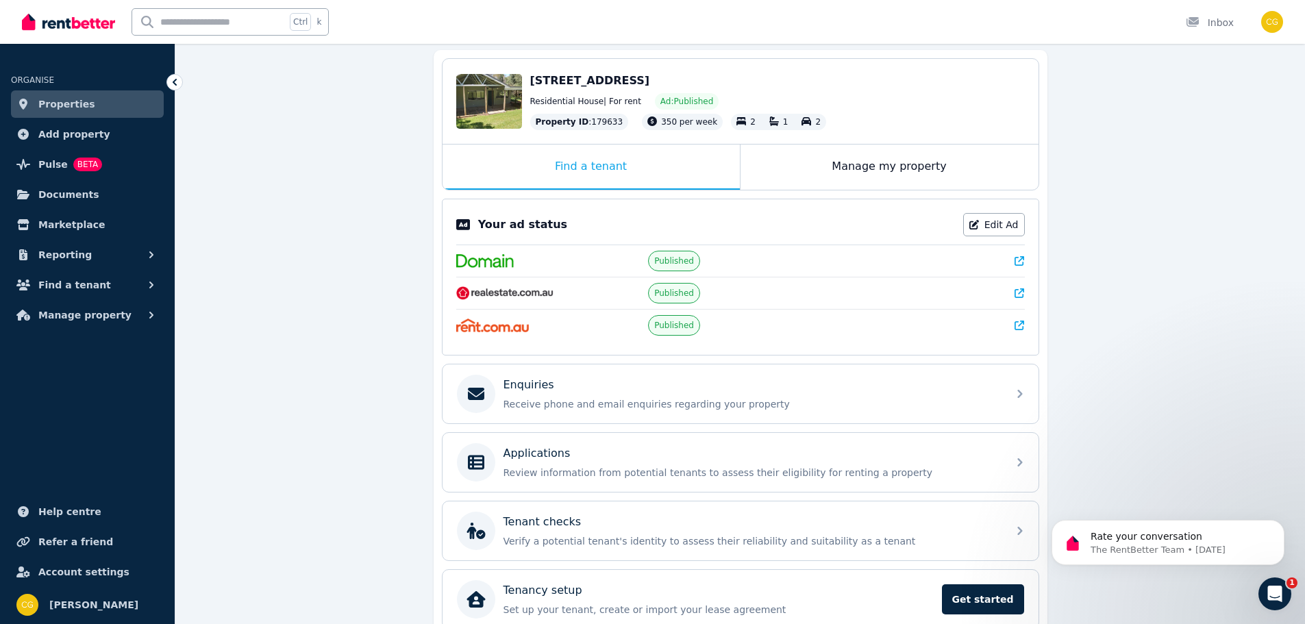
scroll to position [137, 0]
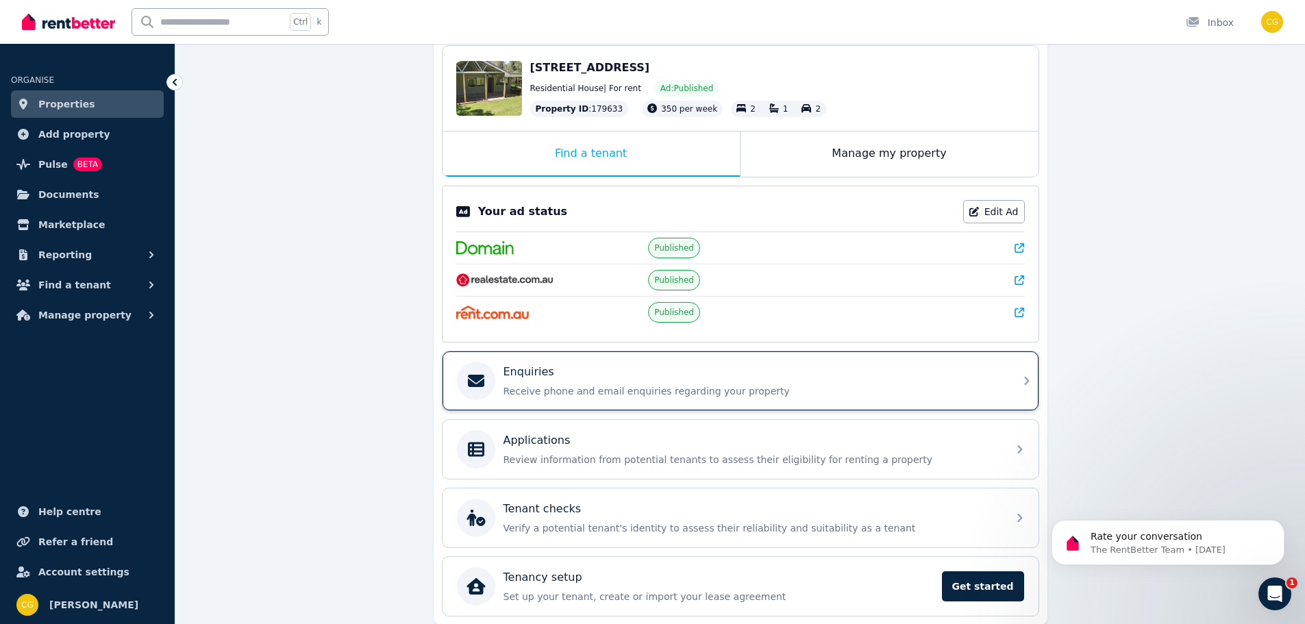
click at [1029, 378] on icon at bounding box center [1027, 381] width 16 height 16
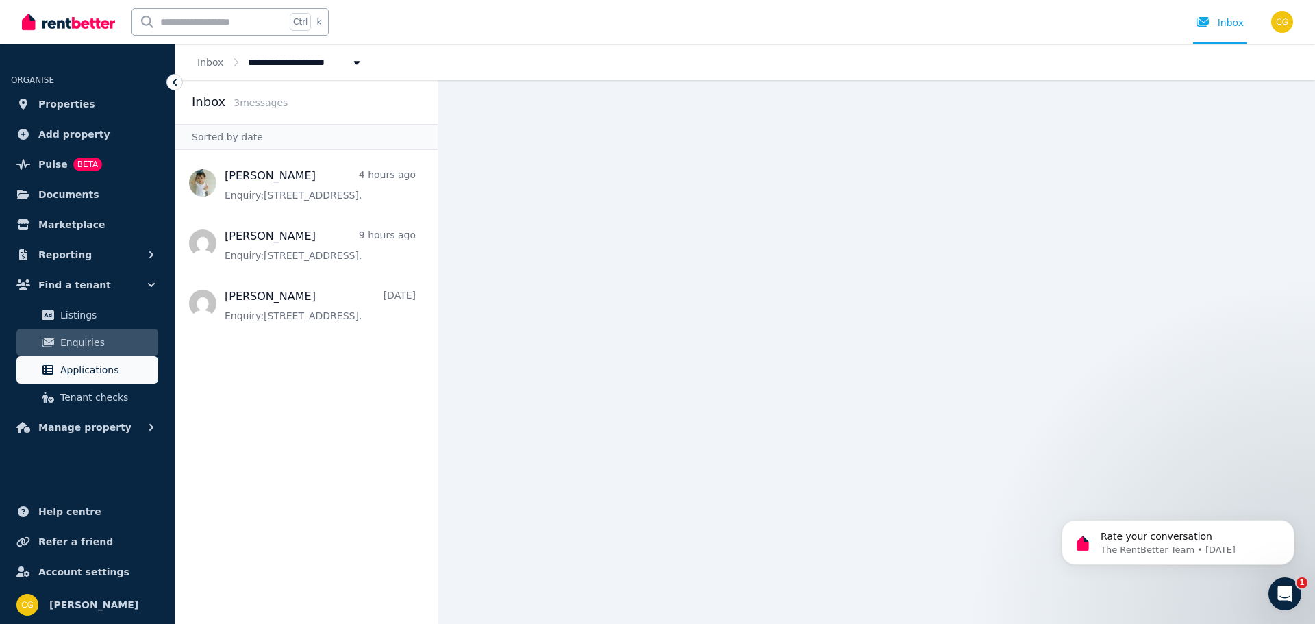
click at [75, 367] on span "Applications" at bounding box center [106, 370] width 92 height 16
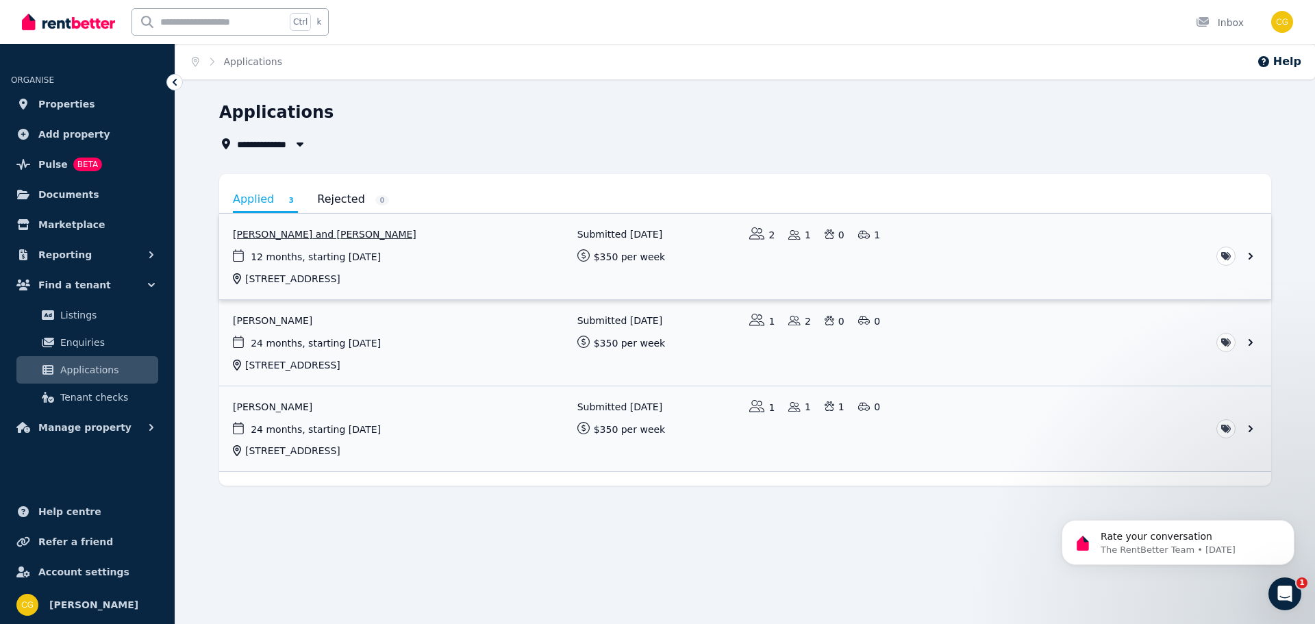
click at [301, 267] on link "View application: Elise Holt and Jack Caley" at bounding box center [745, 257] width 1052 height 86
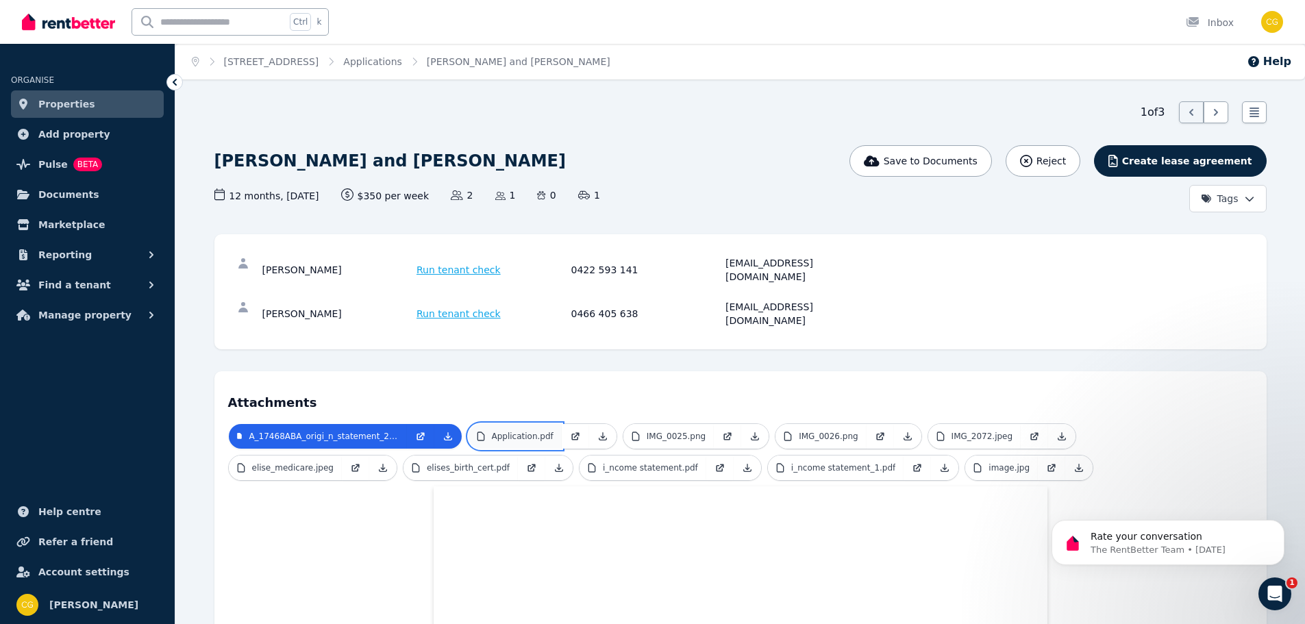
click at [529, 431] on p "Application.pdf" at bounding box center [523, 436] width 62 height 11
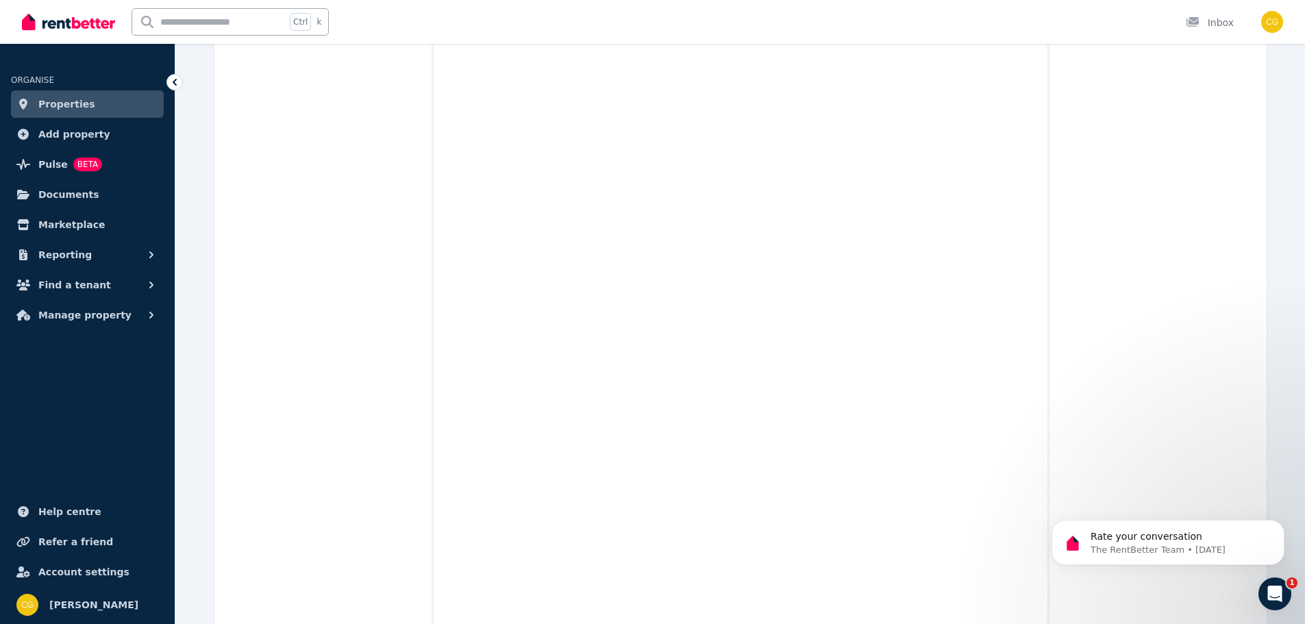
scroll to position [4863, 0]
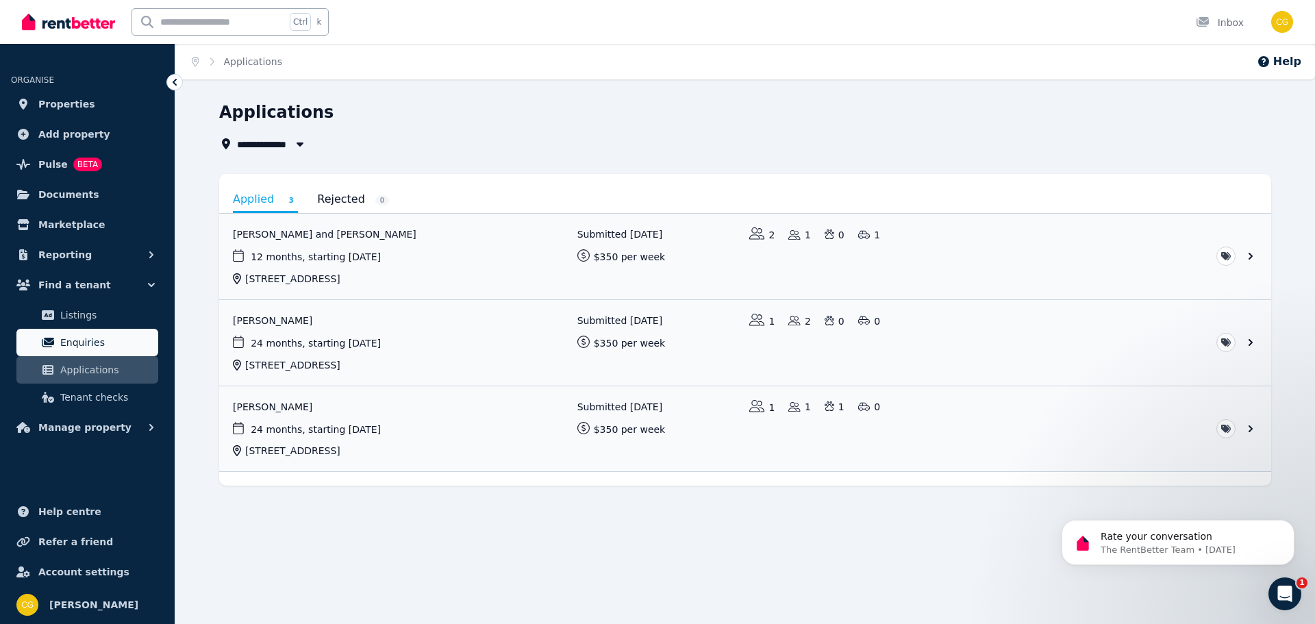
click at [82, 344] on span "Enquiries" at bounding box center [106, 342] width 92 height 16
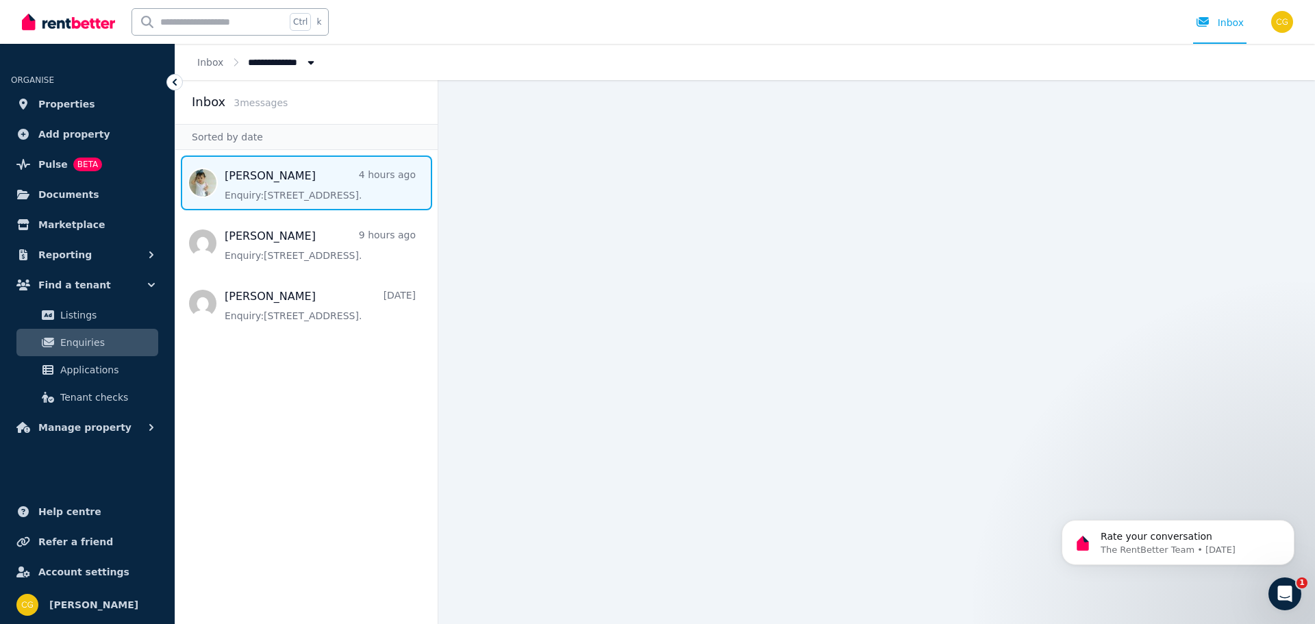
click at [266, 178] on span "Message list" at bounding box center [306, 182] width 262 height 55
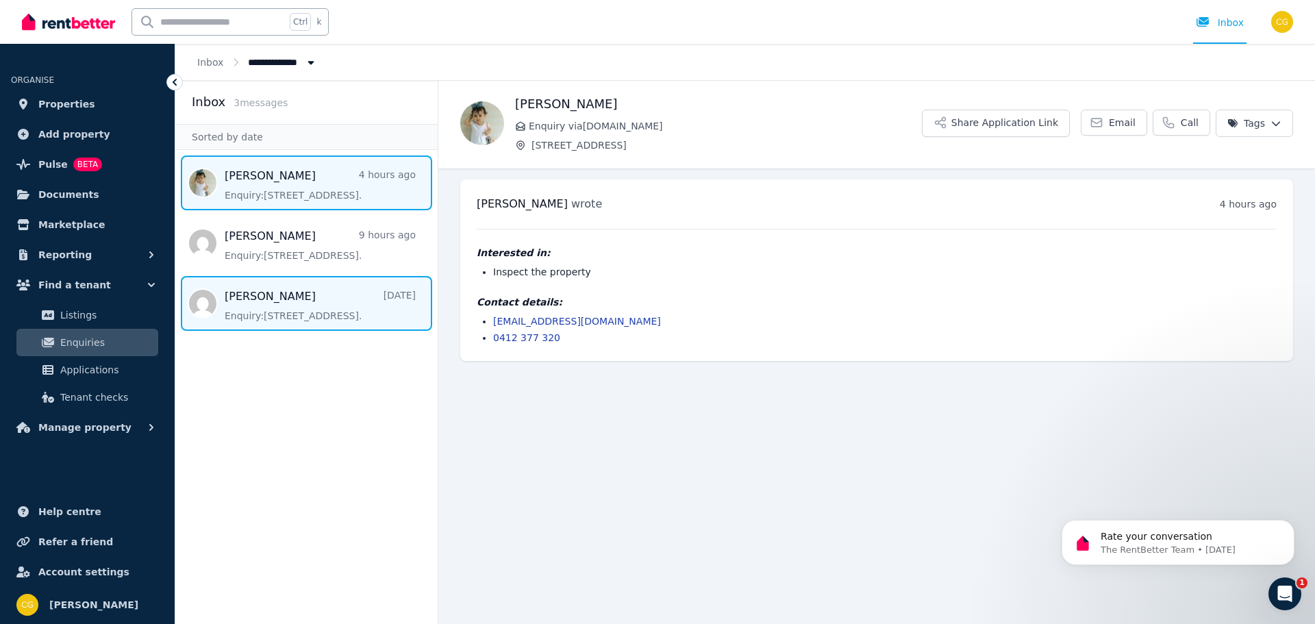
click at [249, 310] on span "Message list" at bounding box center [306, 303] width 262 height 55
